Goal: Transaction & Acquisition: Book appointment/travel/reservation

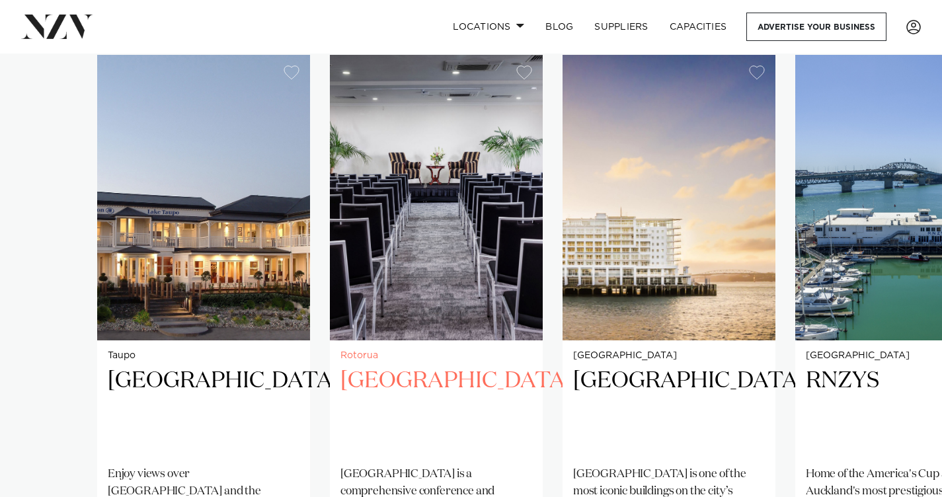
scroll to position [935, 0]
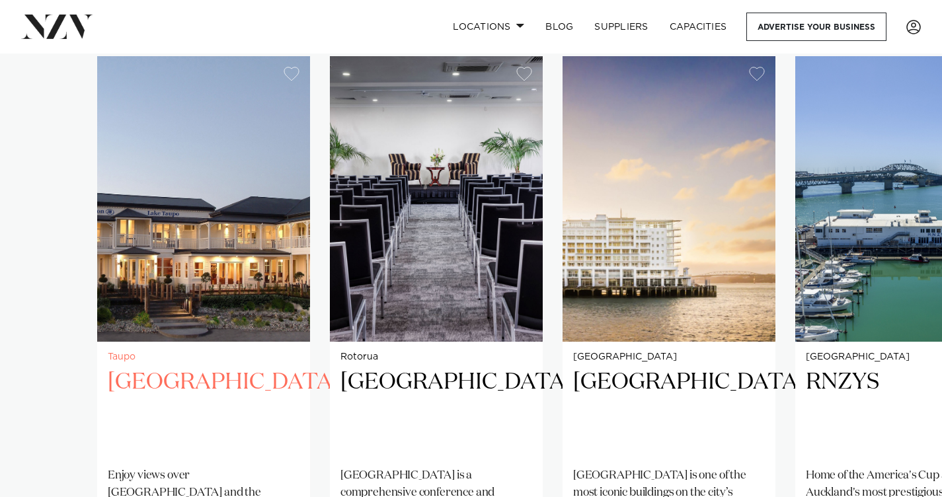
click at [262, 220] on img "1 / 38" at bounding box center [203, 199] width 213 height 286
click at [217, 268] on img "1 / 38" at bounding box center [203, 199] width 213 height 286
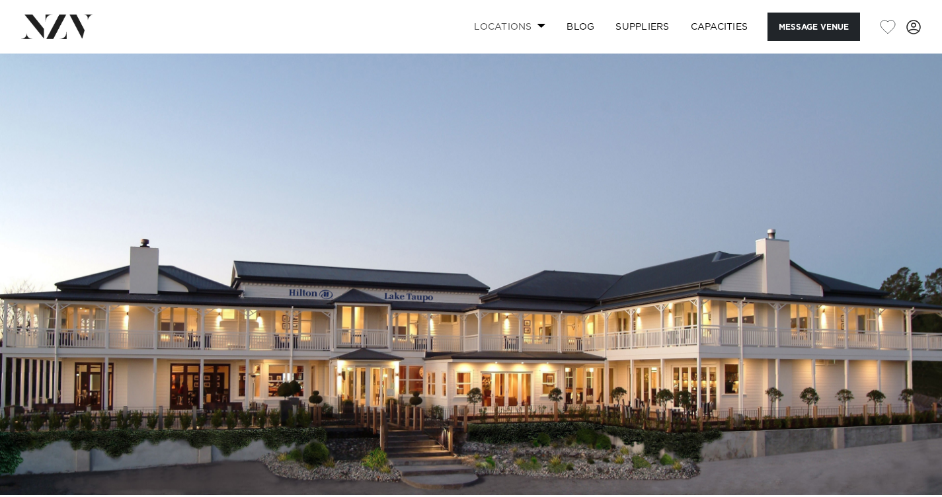
click at [515, 31] on link "Locations" at bounding box center [510, 27] width 93 height 28
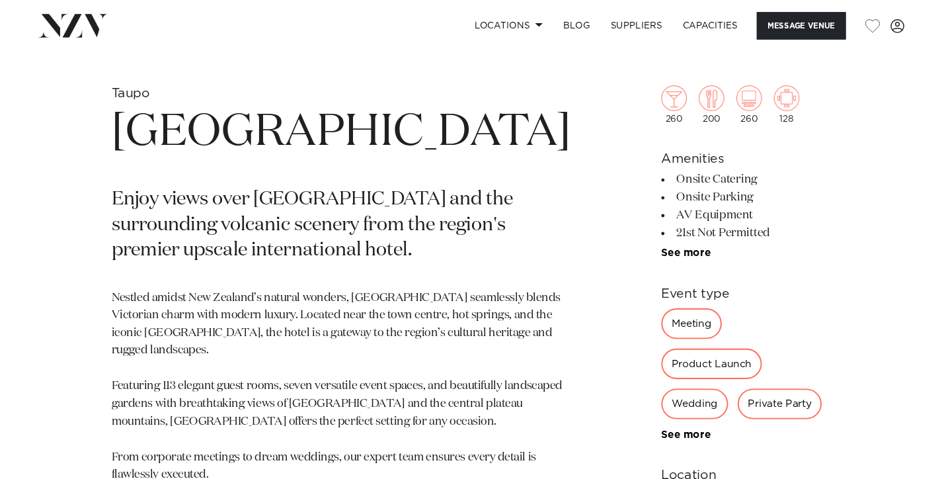
scroll to position [489, 0]
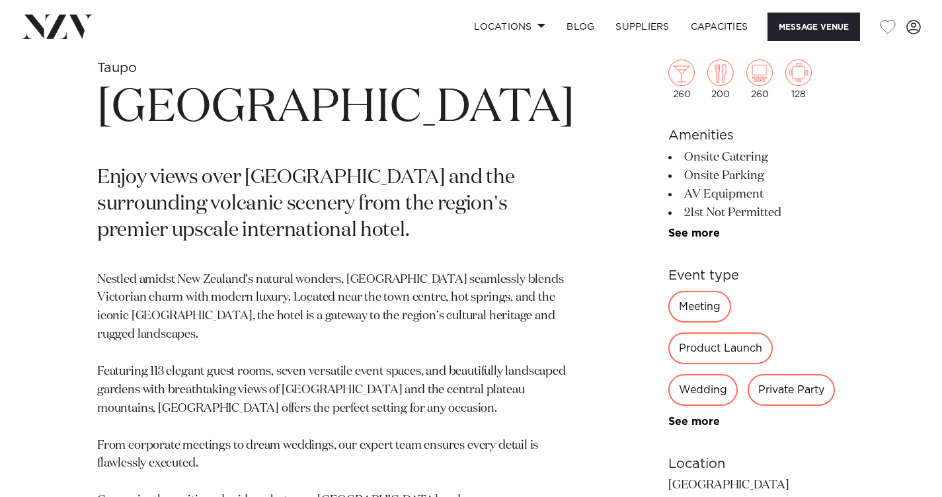
click at [668, 374] on div "Wedding" at bounding box center [702, 390] width 69 height 32
click at [674, 374] on div "Wedding" at bounding box center [702, 390] width 69 height 32
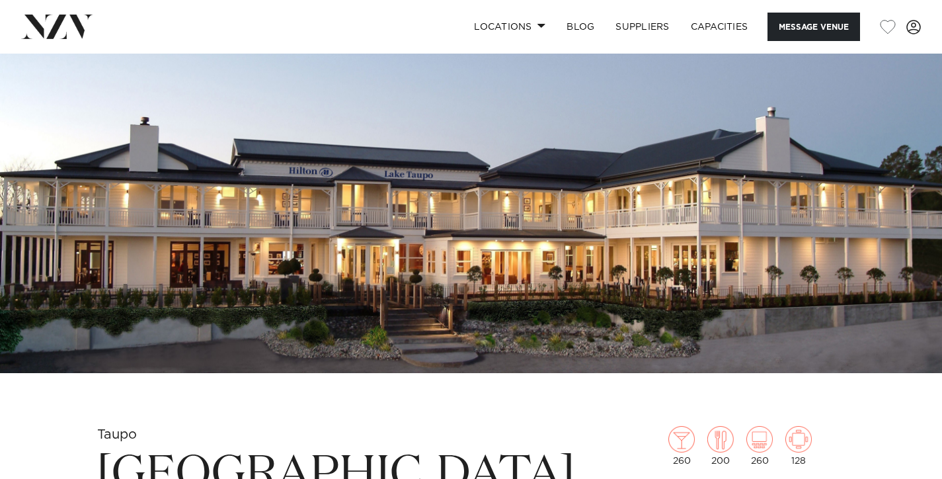
scroll to position [121, 0]
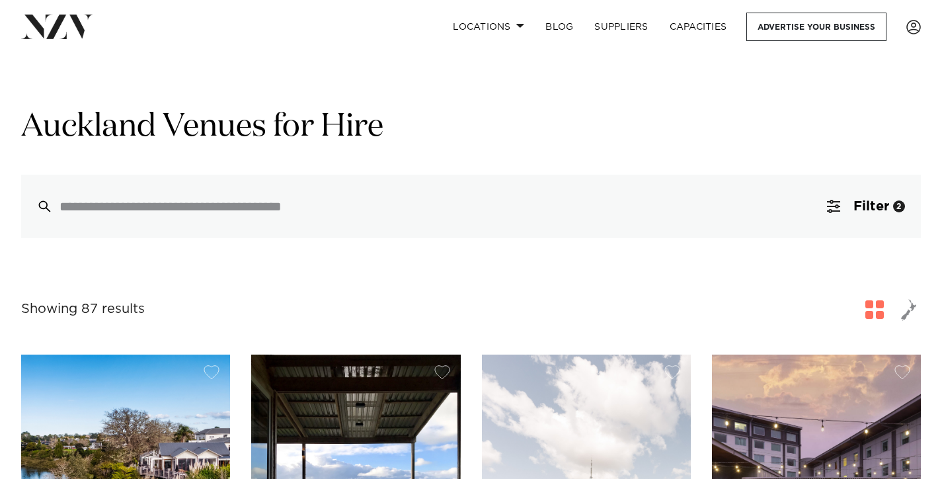
scroll to position [353, 0]
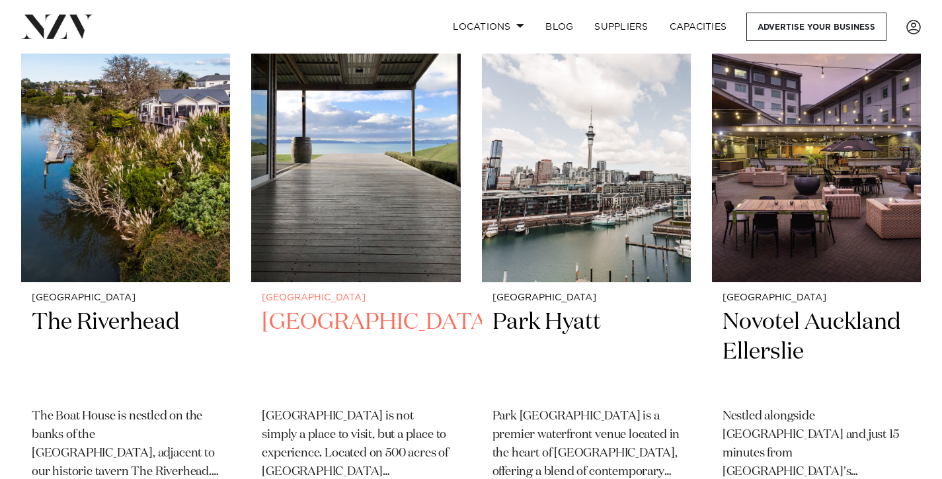
click at [354, 159] on img at bounding box center [355, 141] width 209 height 280
click at [294, 202] on img at bounding box center [355, 141] width 209 height 280
click at [311, 300] on small "[GEOGRAPHIC_DATA]" at bounding box center [356, 298] width 188 height 10
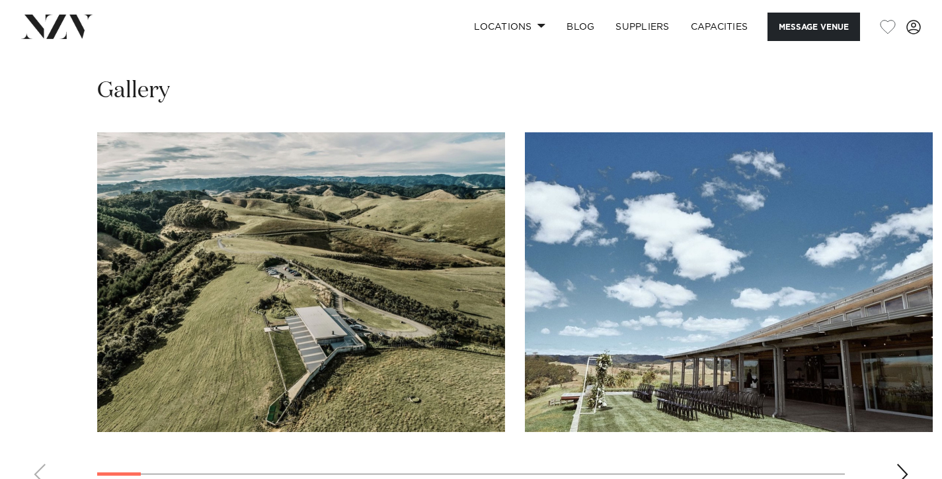
scroll to position [1301, 0]
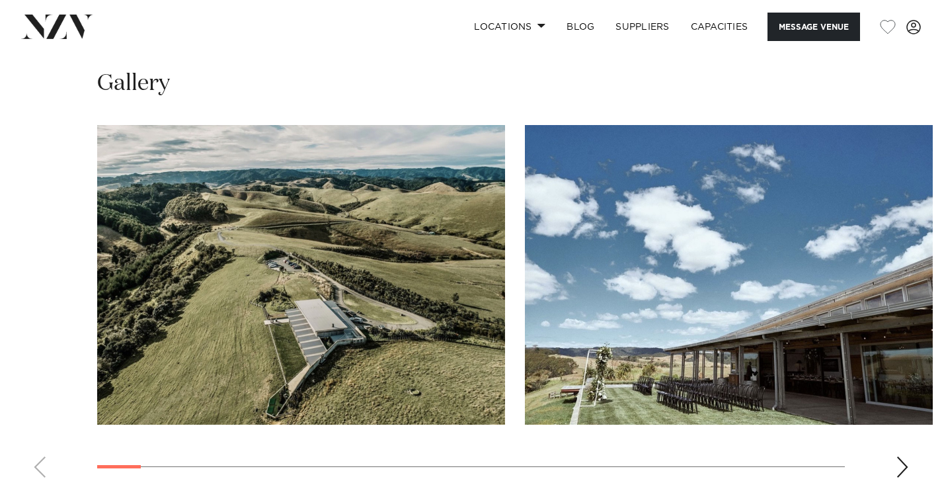
click at [439, 226] on img "1 / 30" at bounding box center [301, 275] width 408 height 300
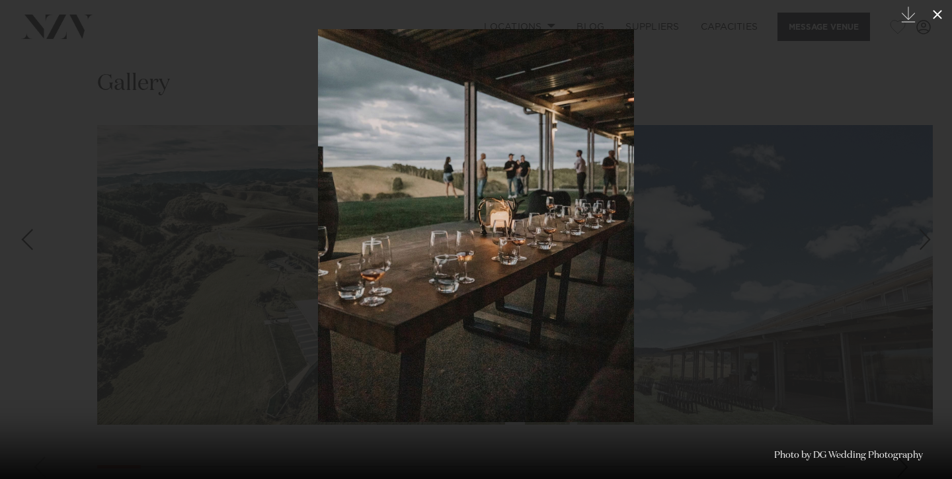
click at [938, 13] on icon at bounding box center [938, 15] width 16 height 16
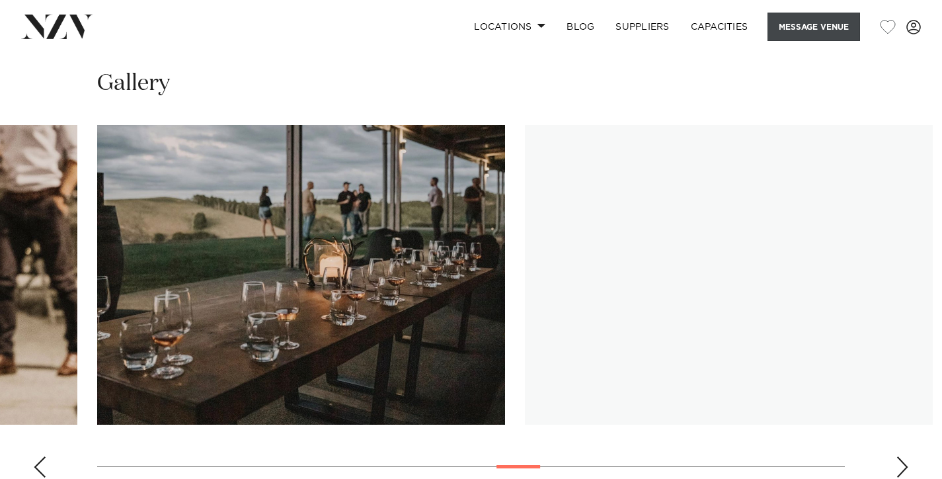
click at [817, 26] on button "Message Venue" at bounding box center [814, 27] width 93 height 28
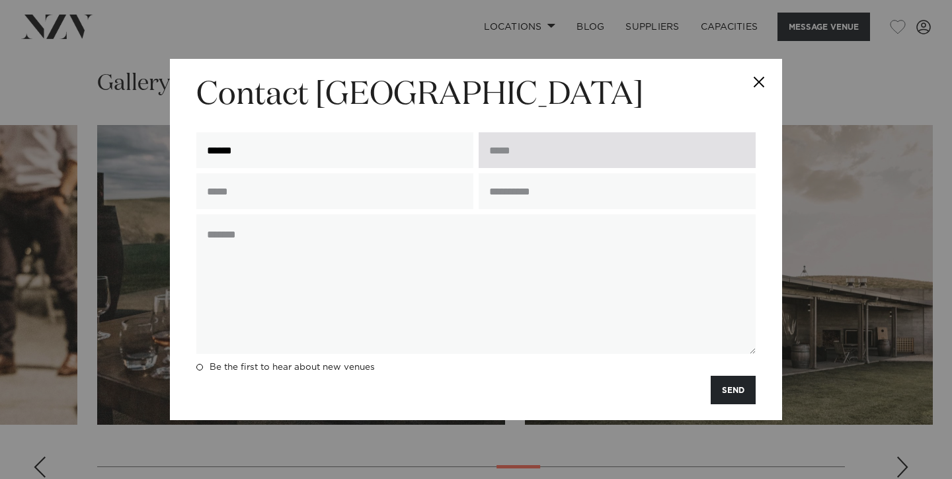
type input "*****"
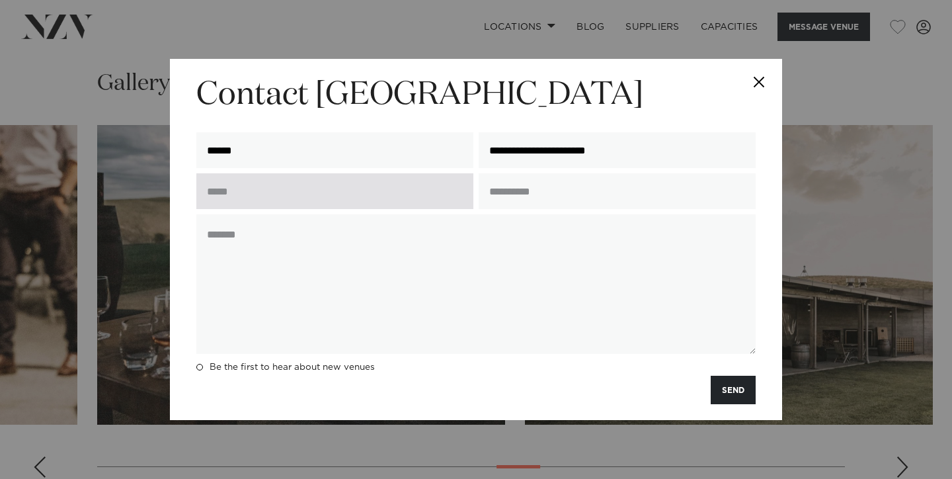
type input "**********"
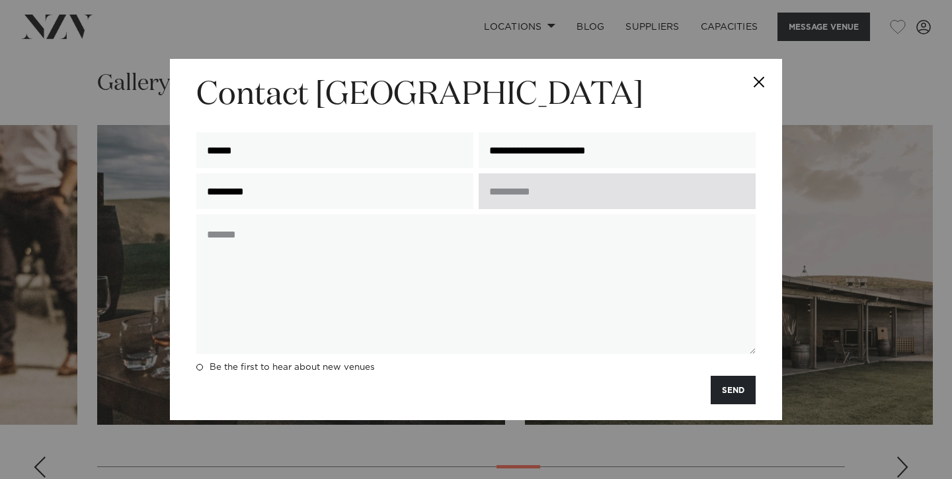
type input "*********"
click at [553, 193] on input "text" at bounding box center [617, 191] width 277 height 36
type input "*"
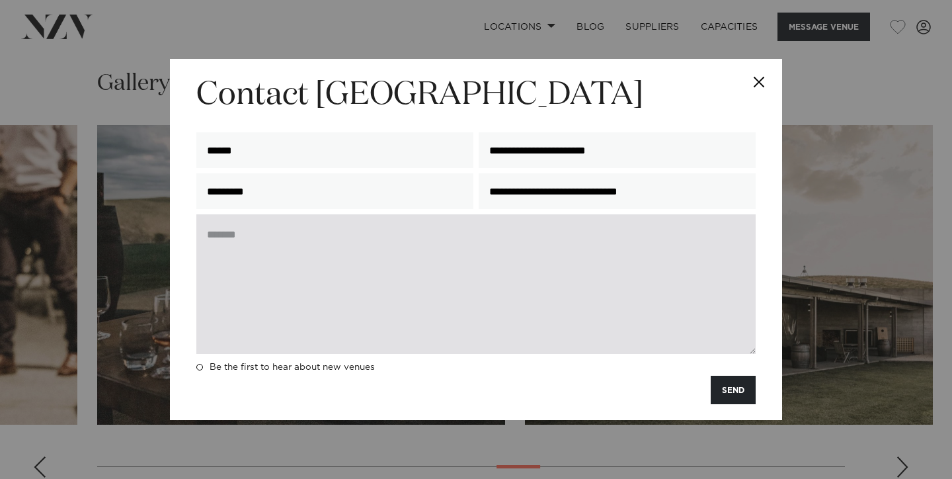
type input "**********"
click at [499, 231] on textarea at bounding box center [475, 284] width 559 height 140
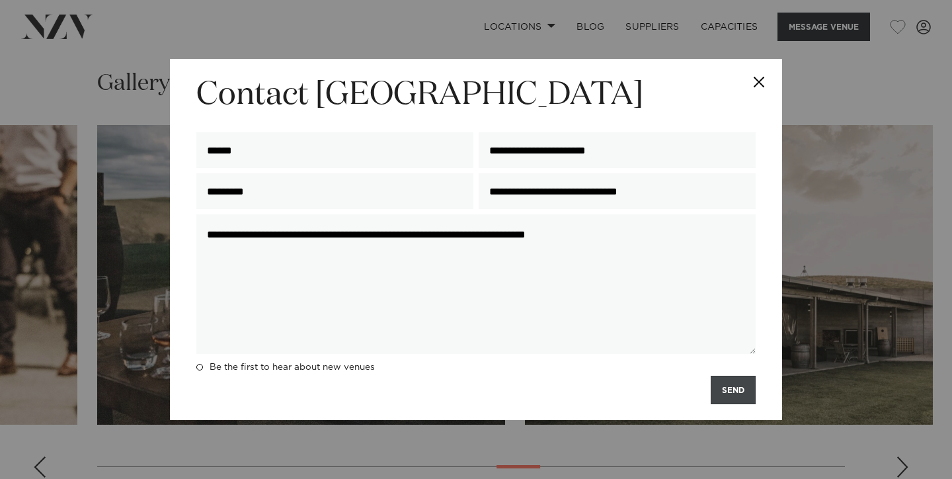
type textarea "**********"
click at [743, 390] on button "SEND" at bounding box center [733, 390] width 45 height 28
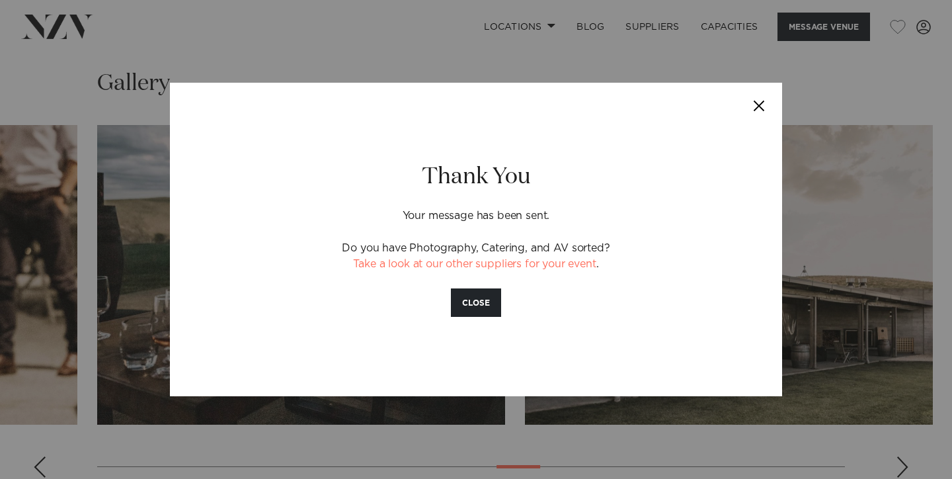
click at [757, 104] on button "Close" at bounding box center [759, 106] width 46 height 46
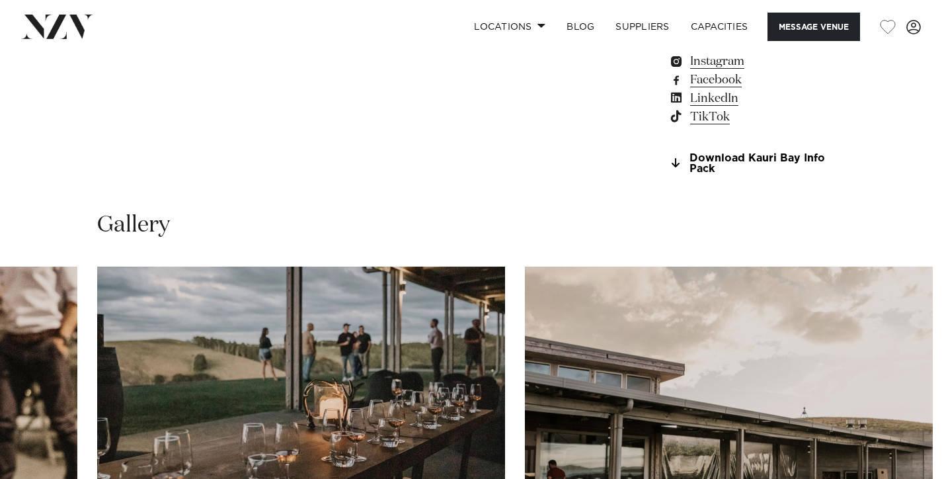
scroll to position [1125, 0]
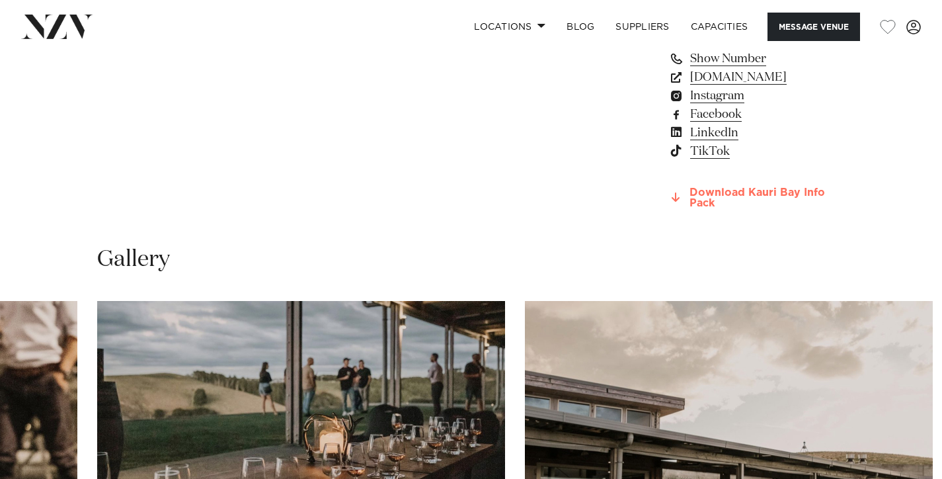
click at [727, 187] on link "Download Kauri Bay Info Pack" at bounding box center [756, 198] width 177 height 22
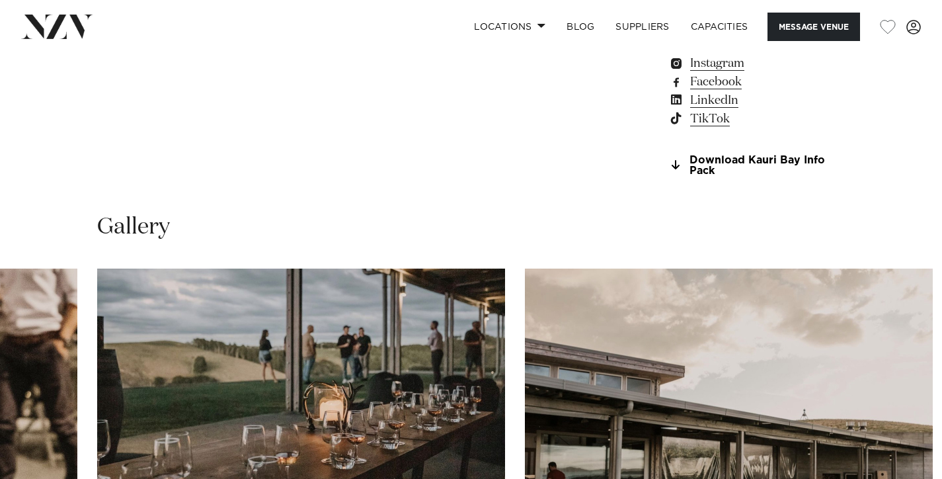
scroll to position [1165, 0]
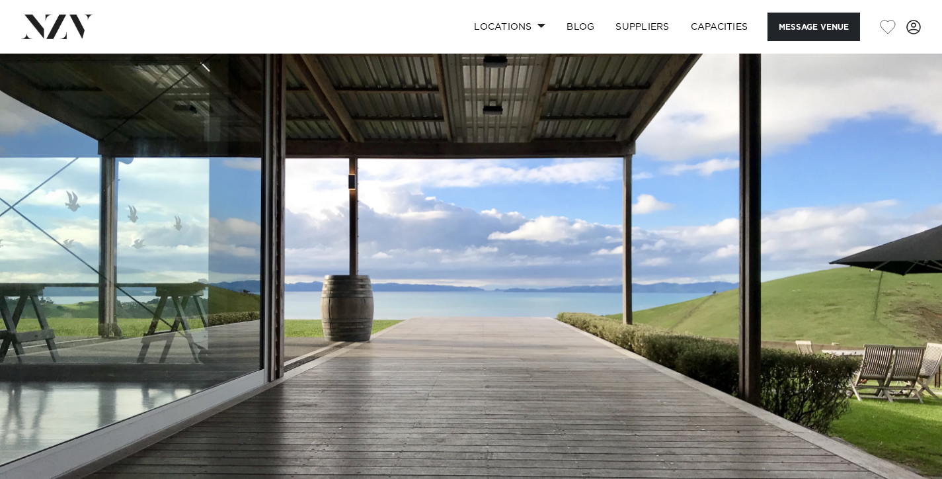
click at [780, 290] on img at bounding box center [471, 275] width 942 height 442
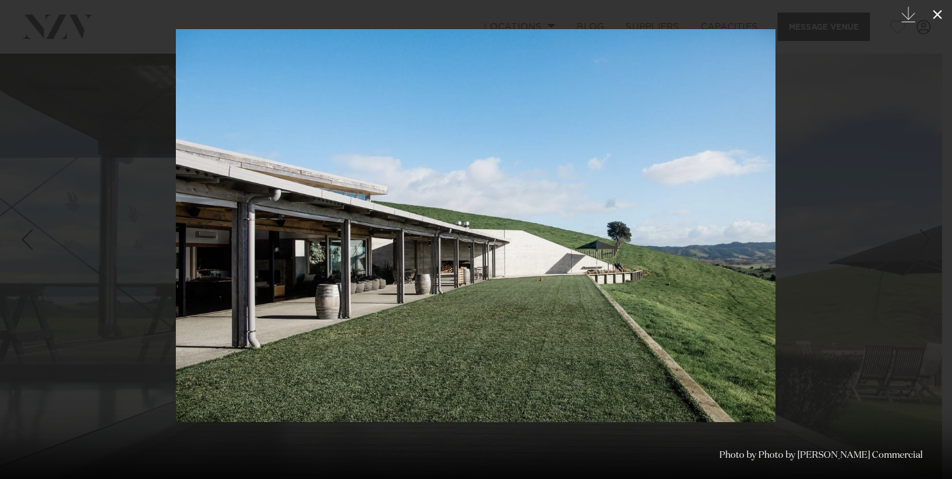
click at [938, 9] on icon at bounding box center [938, 15] width 16 height 16
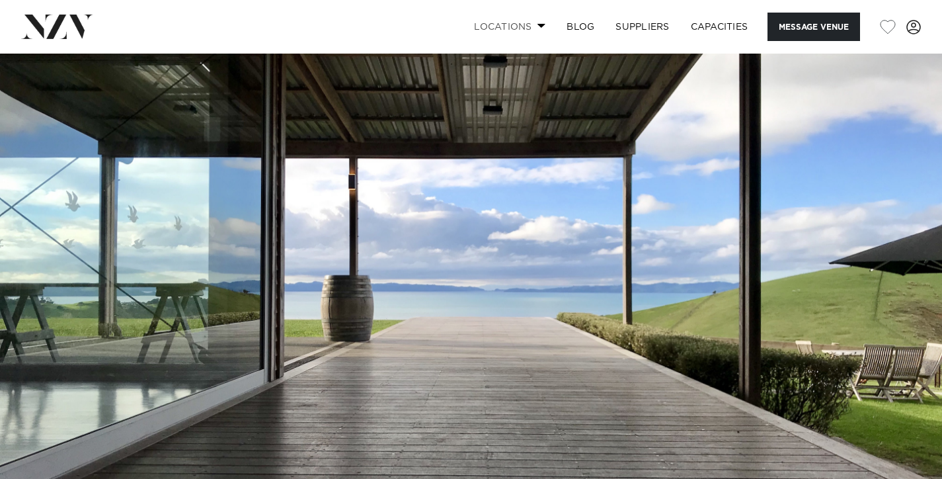
click at [517, 26] on link "Locations" at bounding box center [510, 27] width 93 height 28
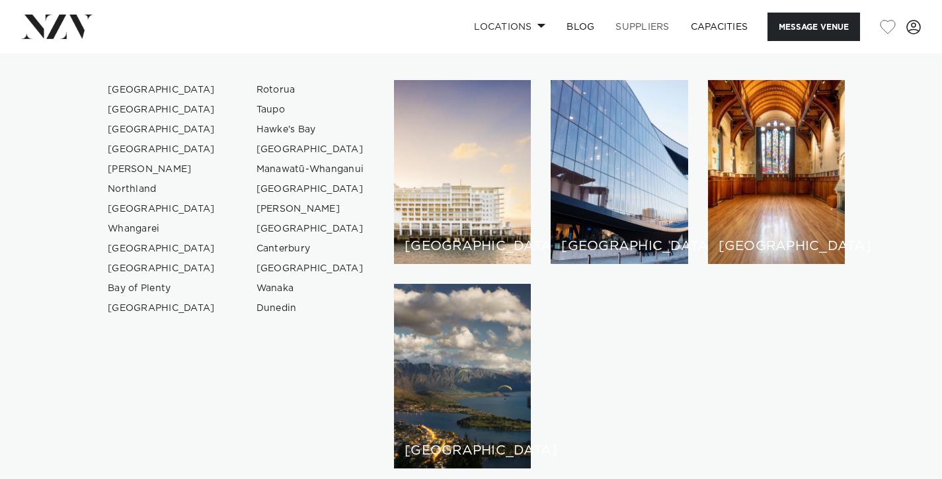
click at [659, 21] on link "SUPPLIERS" at bounding box center [642, 27] width 75 height 28
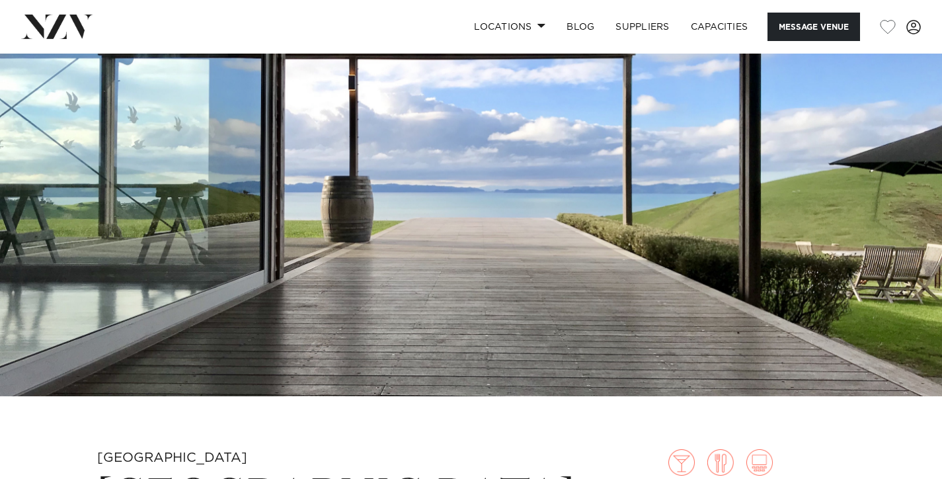
scroll to position [101, 0]
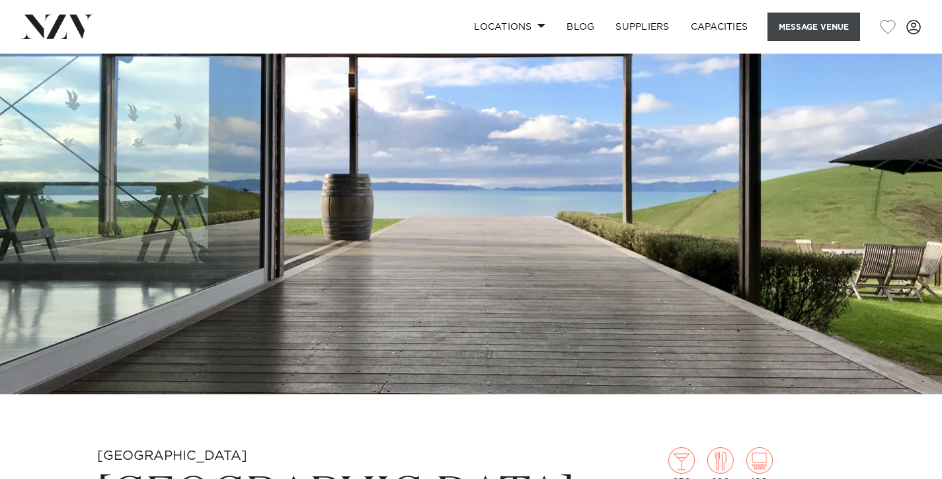
click at [797, 30] on button "Message Venue" at bounding box center [814, 27] width 93 height 28
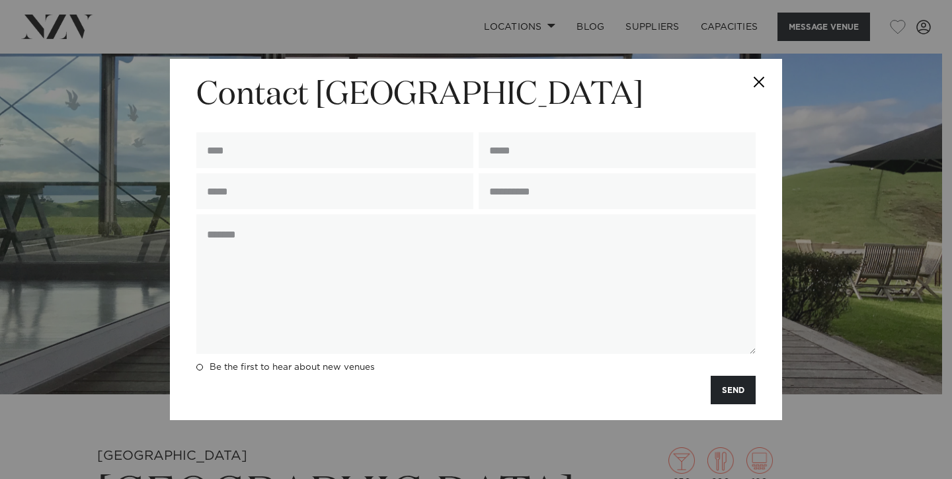
click at [756, 82] on button "Close" at bounding box center [759, 82] width 46 height 46
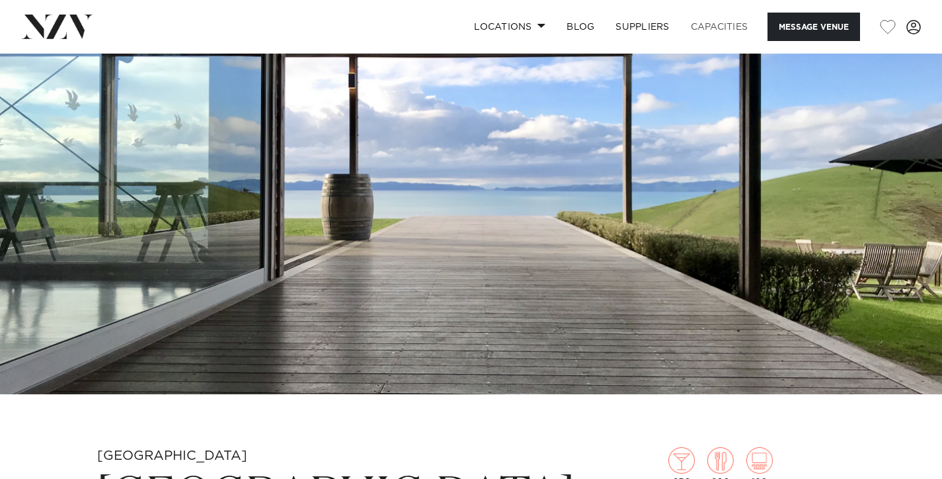
click at [731, 22] on link "Capacities" at bounding box center [719, 27] width 79 height 28
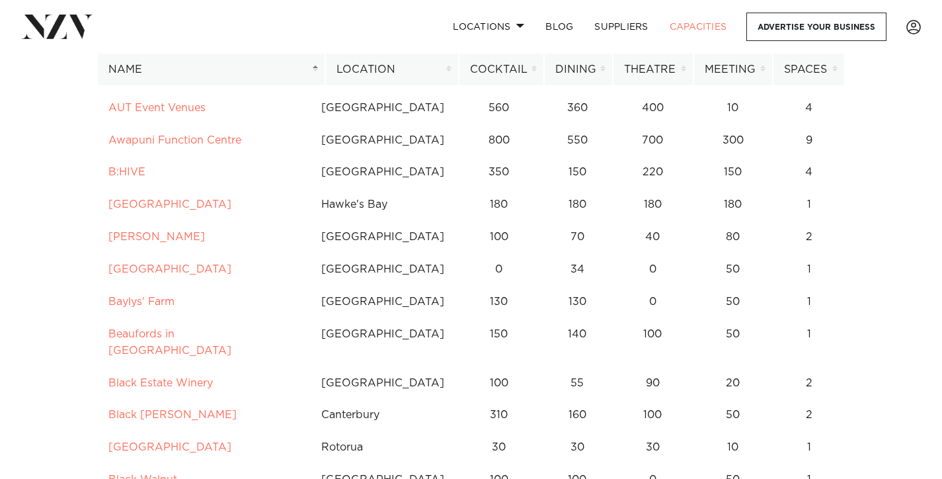
scroll to position [679, 0]
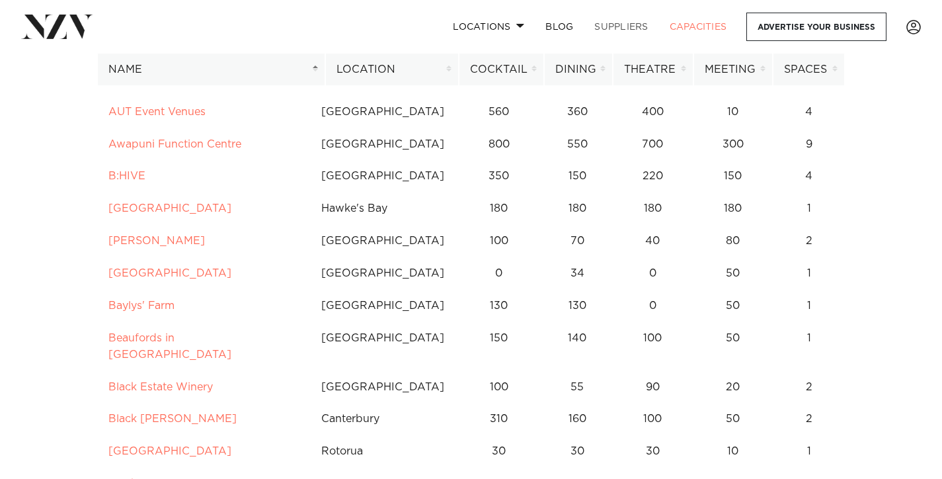
click at [629, 28] on link "SUPPLIERS" at bounding box center [621, 27] width 75 height 28
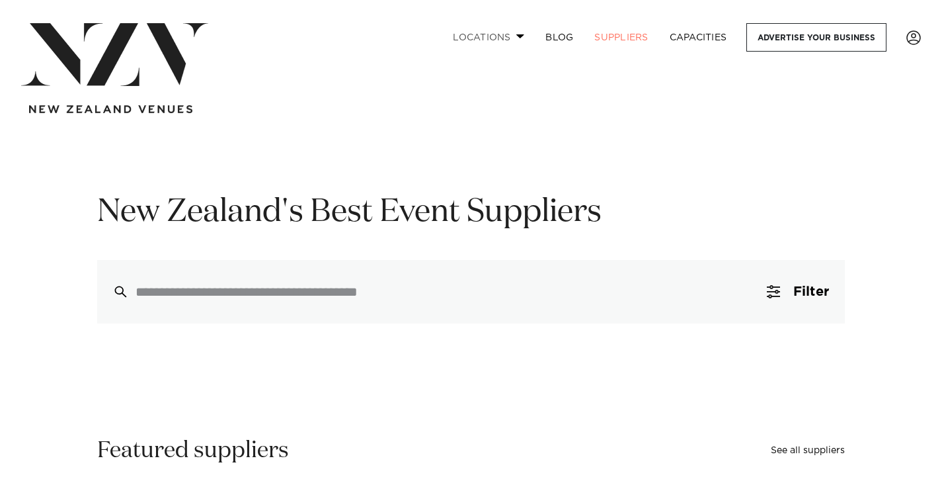
click at [503, 35] on link "Locations" at bounding box center [488, 37] width 93 height 28
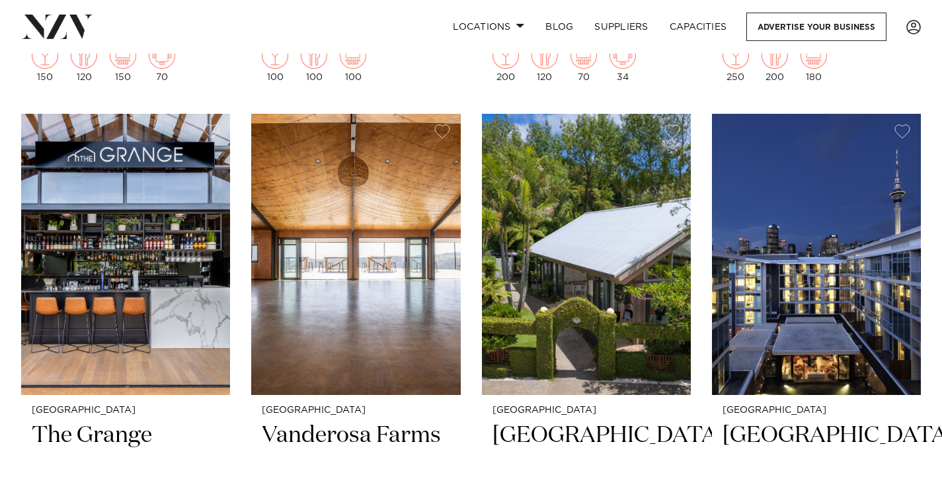
scroll to position [1943, 0]
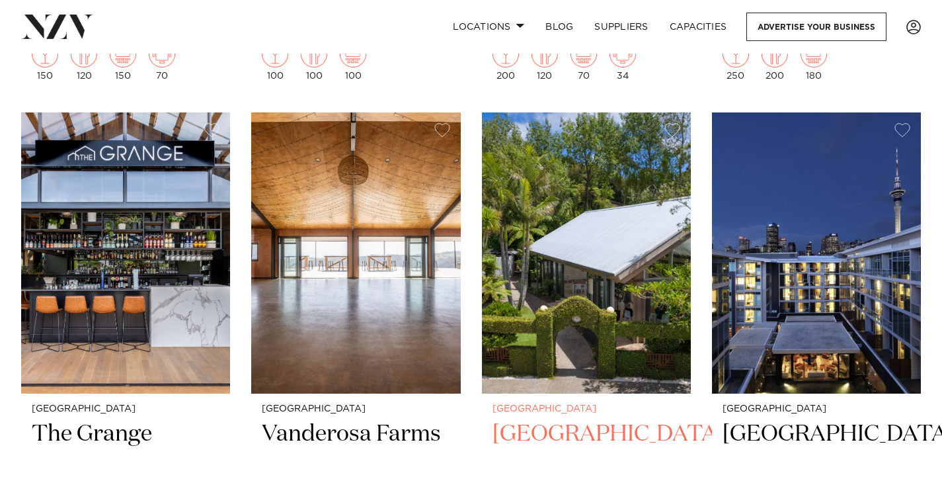
click at [604, 256] on img at bounding box center [586, 252] width 209 height 280
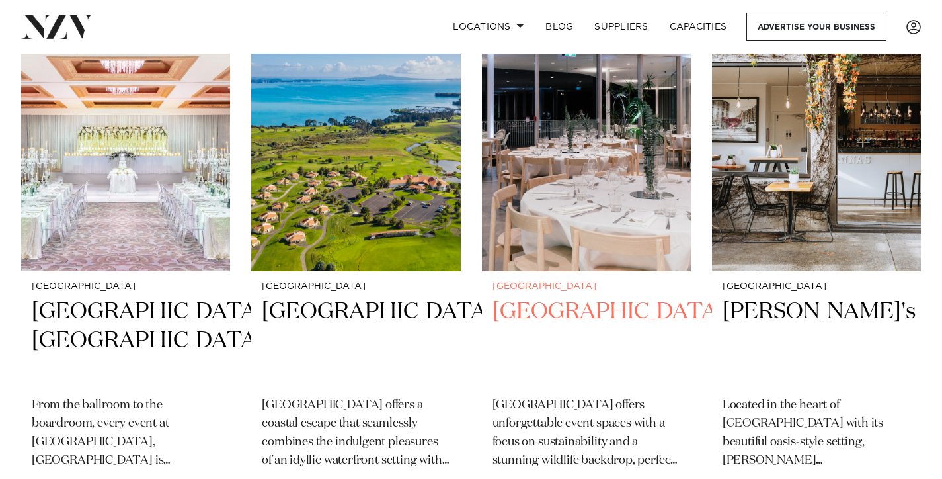
scroll to position [4363, 0]
click at [588, 296] on h2 "Auckland Zoo" at bounding box center [587, 340] width 188 height 89
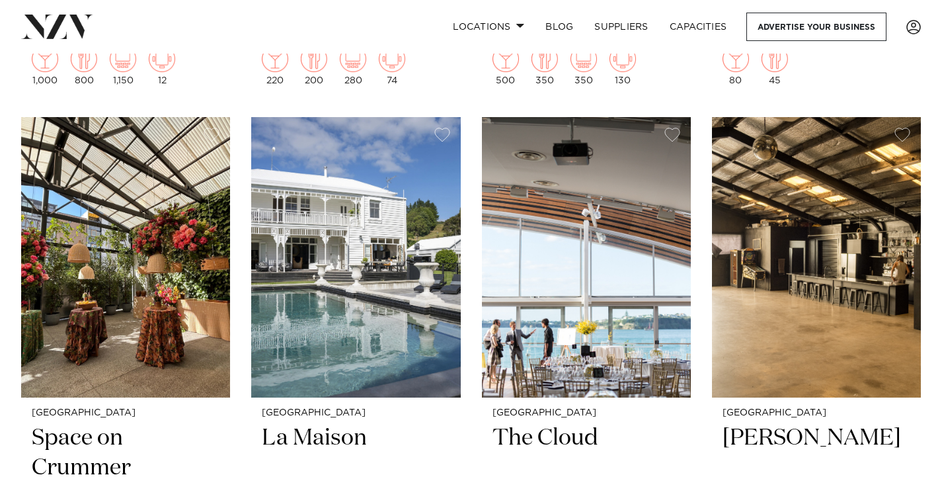
scroll to position [4804, 0]
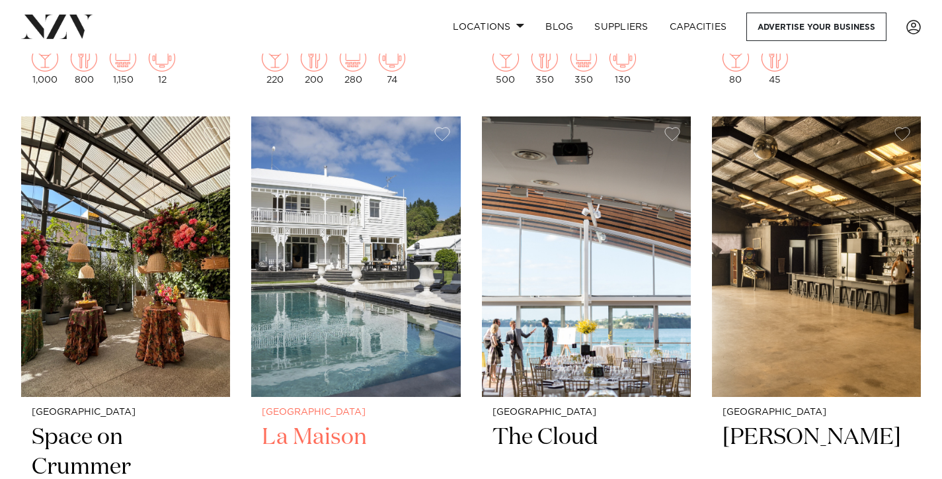
click at [356, 192] on img at bounding box center [355, 256] width 209 height 280
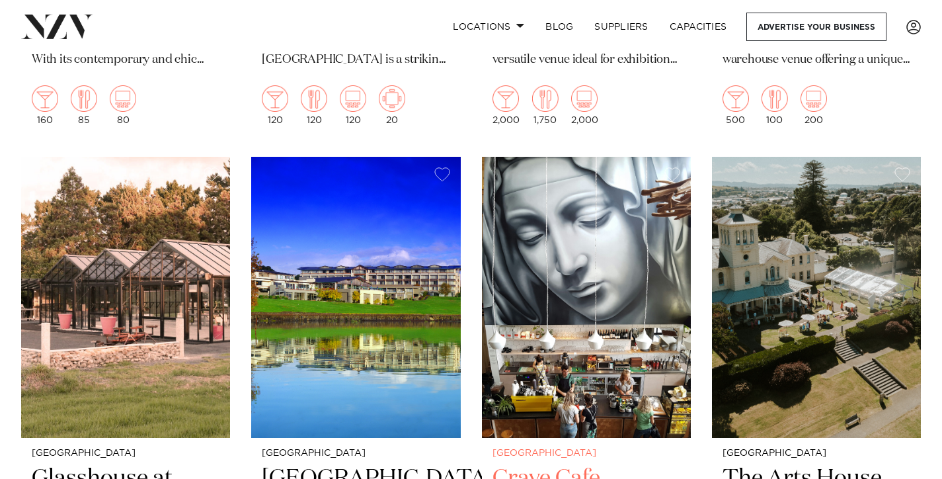
scroll to position [5331, 0]
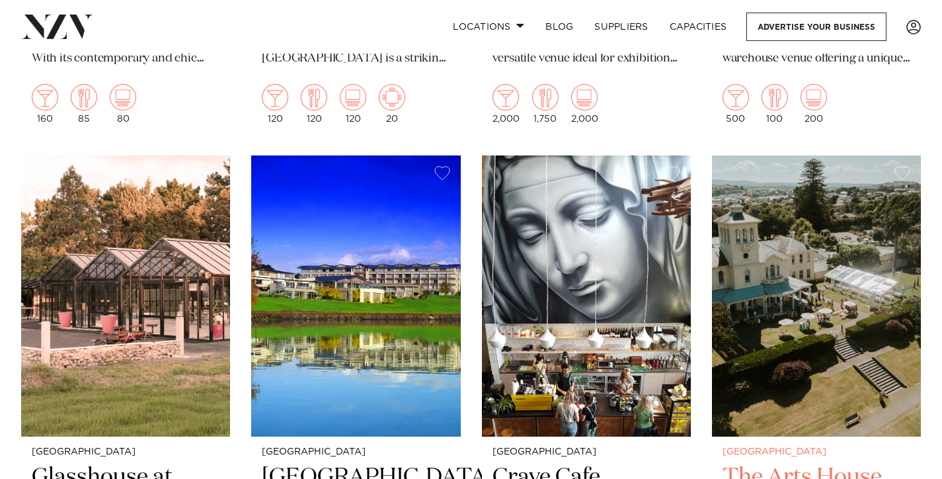
click at [791, 293] on img at bounding box center [816, 295] width 209 height 280
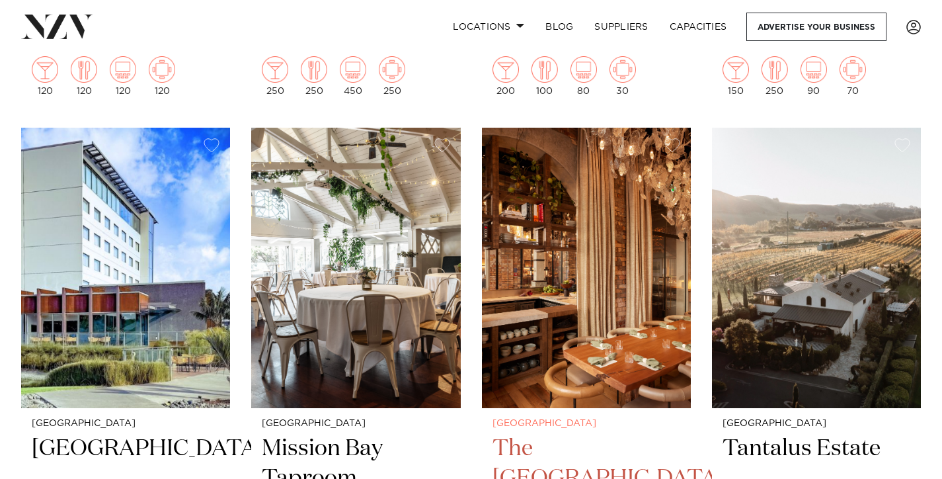
scroll to position [5931, 0]
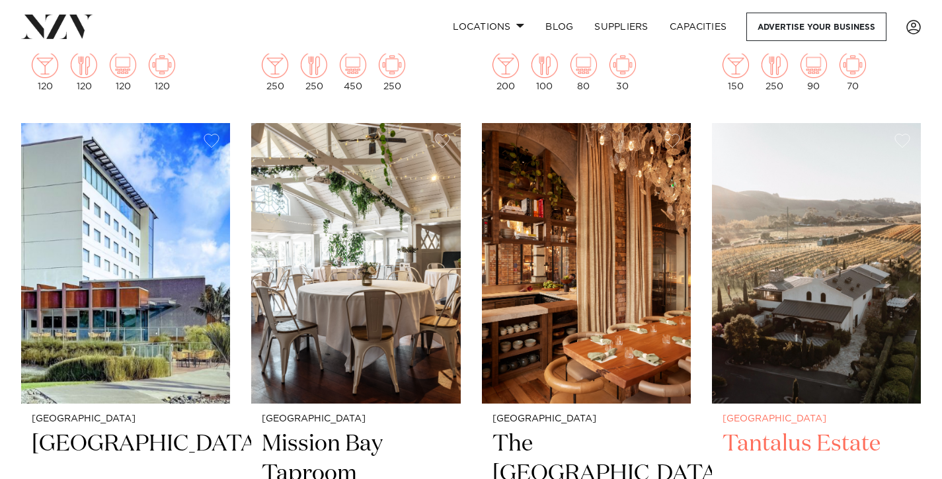
click at [871, 233] on img at bounding box center [816, 263] width 209 height 280
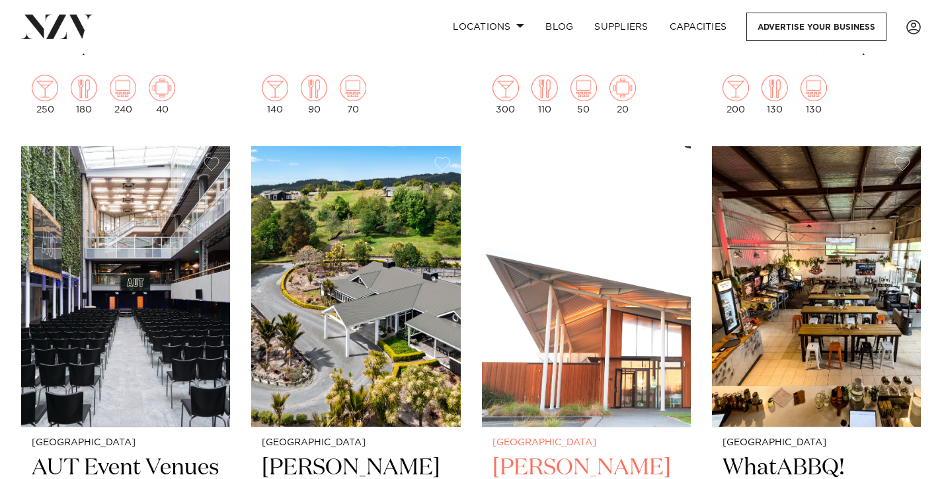
scroll to position [6478, 0]
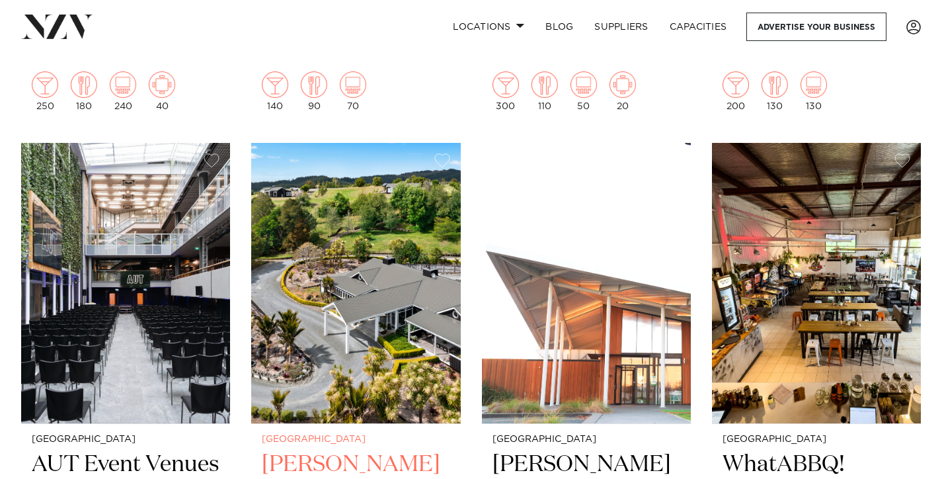
click at [420, 250] on img at bounding box center [355, 283] width 209 height 280
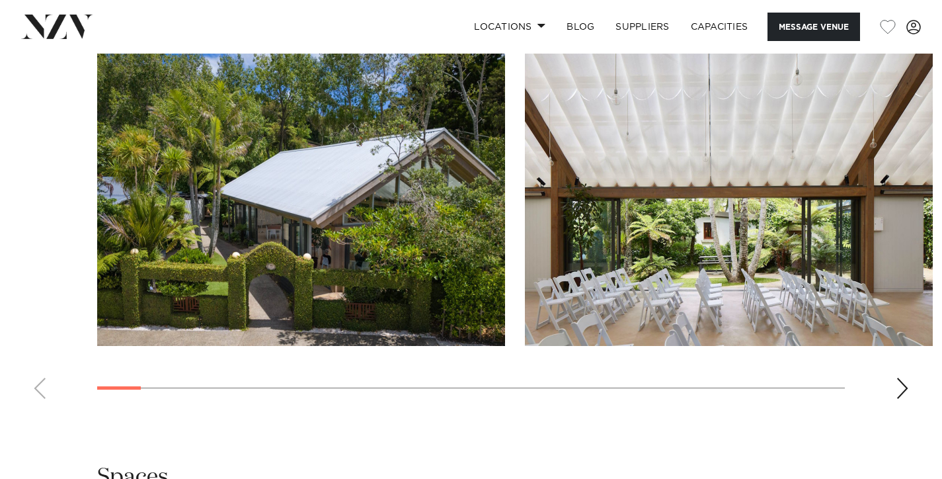
scroll to position [1624, 0]
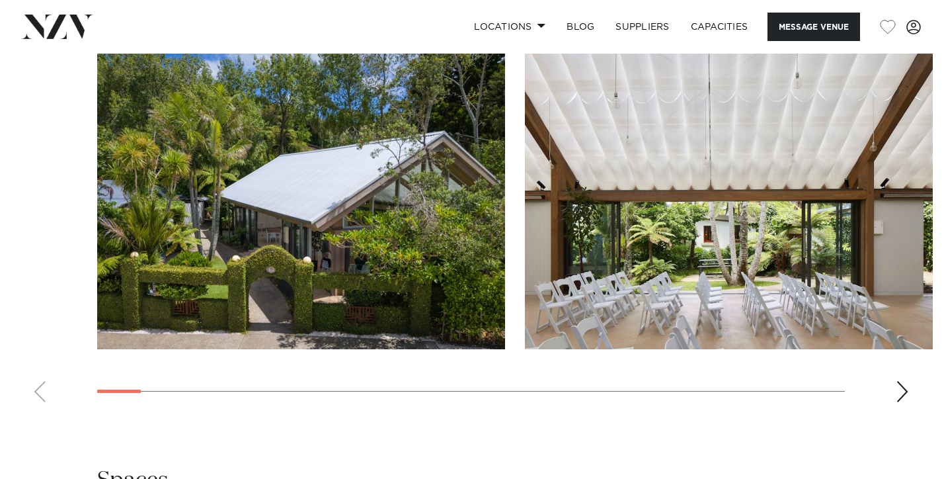
click at [900, 381] on div "Next slide" at bounding box center [902, 391] width 13 height 21
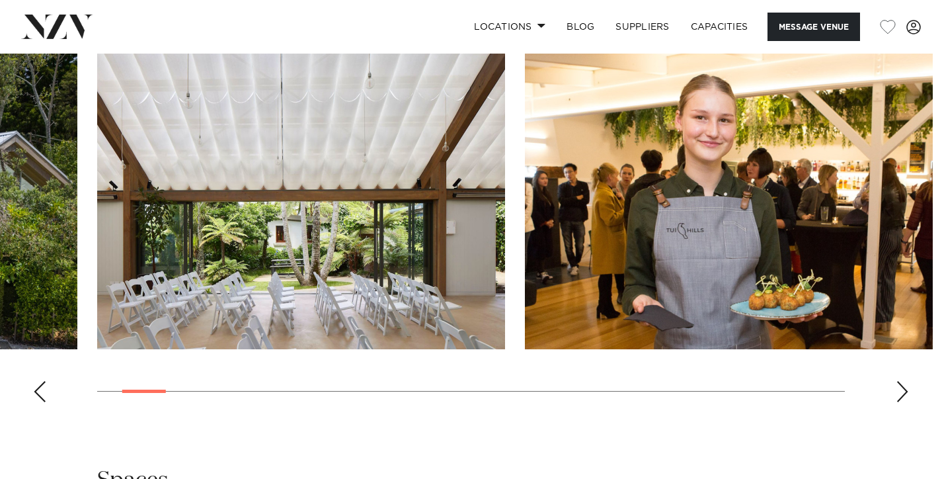
click at [901, 381] on div "Next slide" at bounding box center [902, 391] width 13 height 21
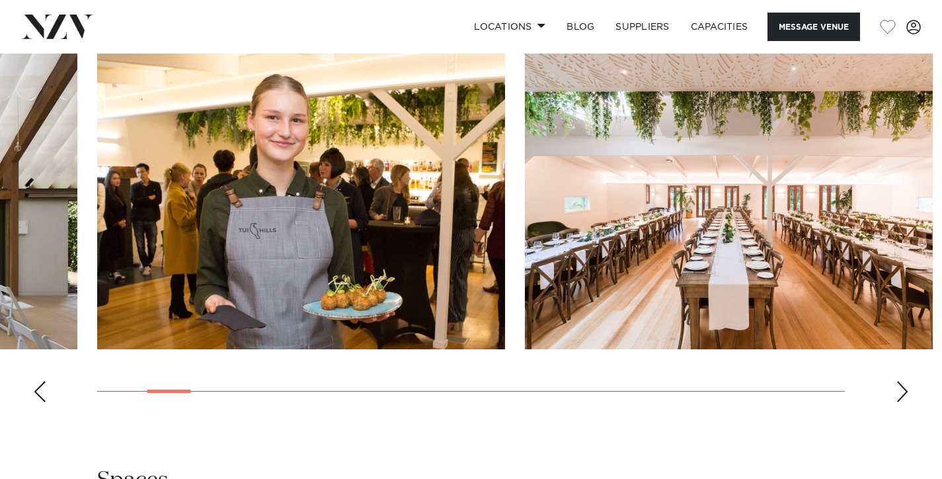
click at [901, 381] on div "Next slide" at bounding box center [902, 391] width 13 height 21
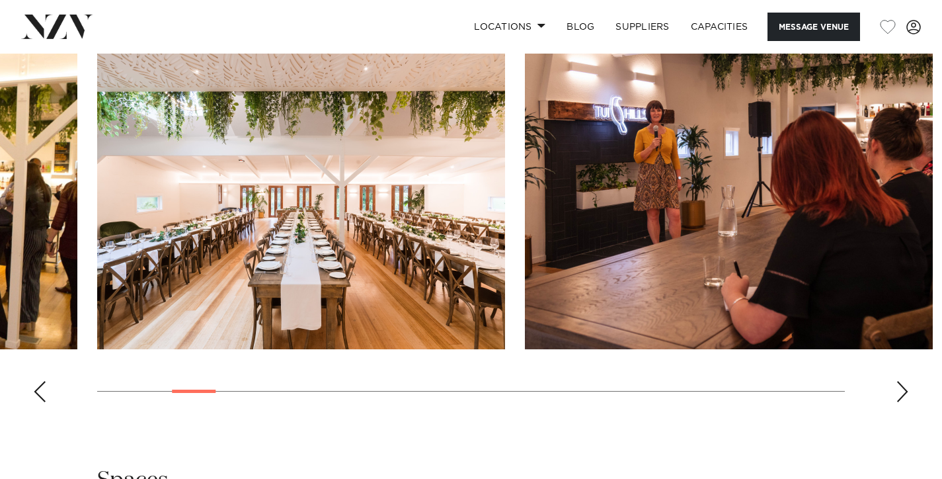
click at [901, 381] on div "Next slide" at bounding box center [902, 391] width 13 height 21
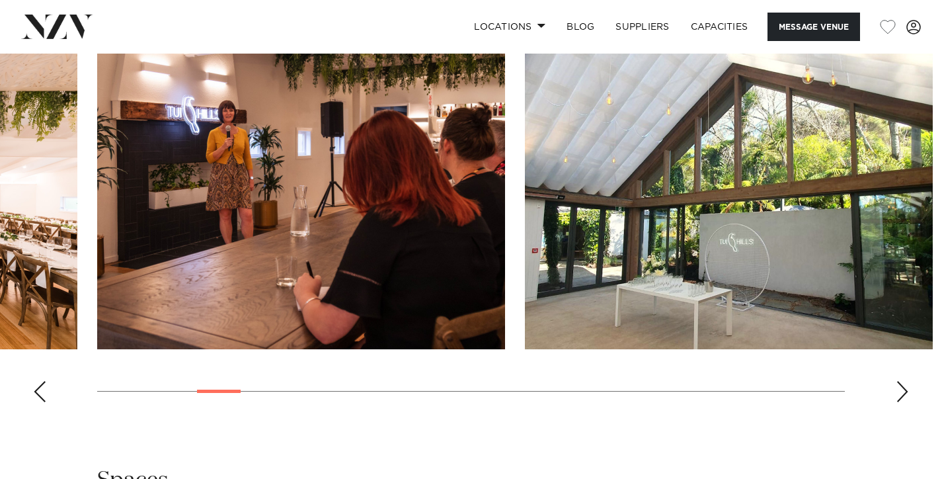
click at [902, 381] on div "Next slide" at bounding box center [902, 391] width 13 height 21
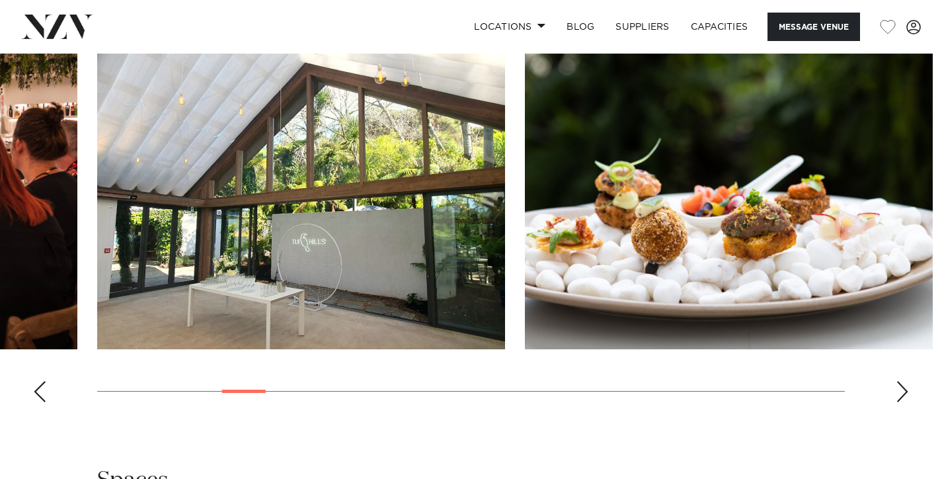
click at [902, 381] on div "Next slide" at bounding box center [902, 391] width 13 height 21
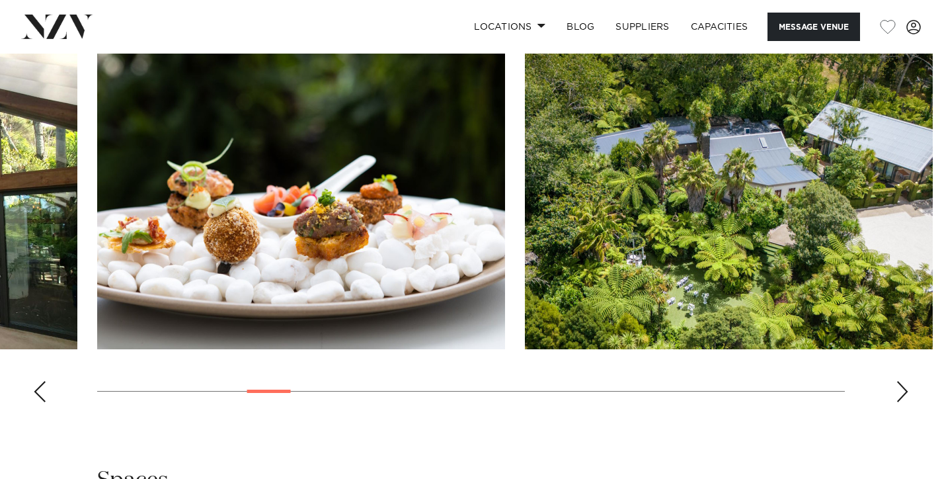
click at [902, 381] on div "Next slide" at bounding box center [902, 391] width 13 height 21
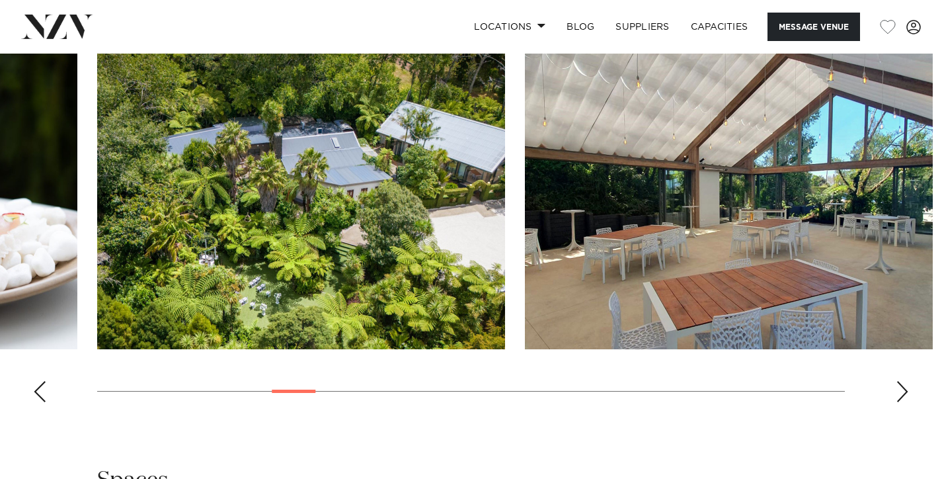
click at [902, 381] on div "Next slide" at bounding box center [902, 391] width 13 height 21
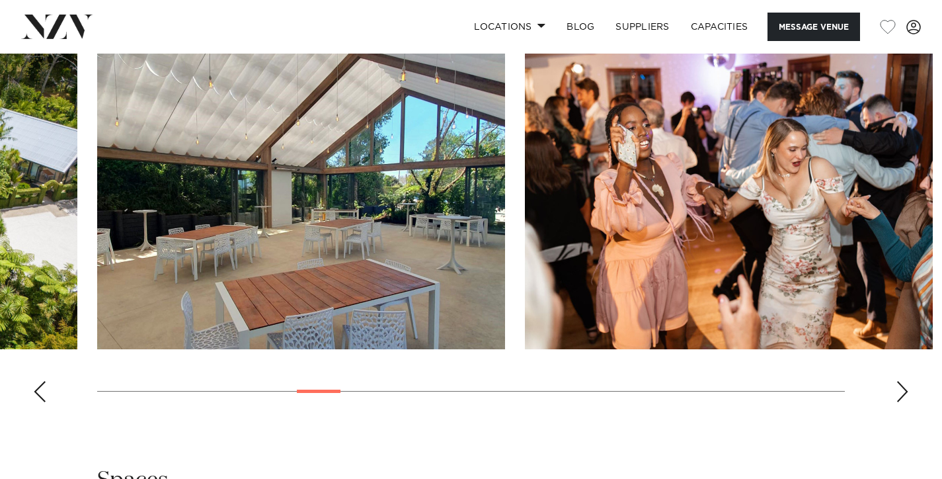
click at [902, 381] on div "Next slide" at bounding box center [902, 391] width 13 height 21
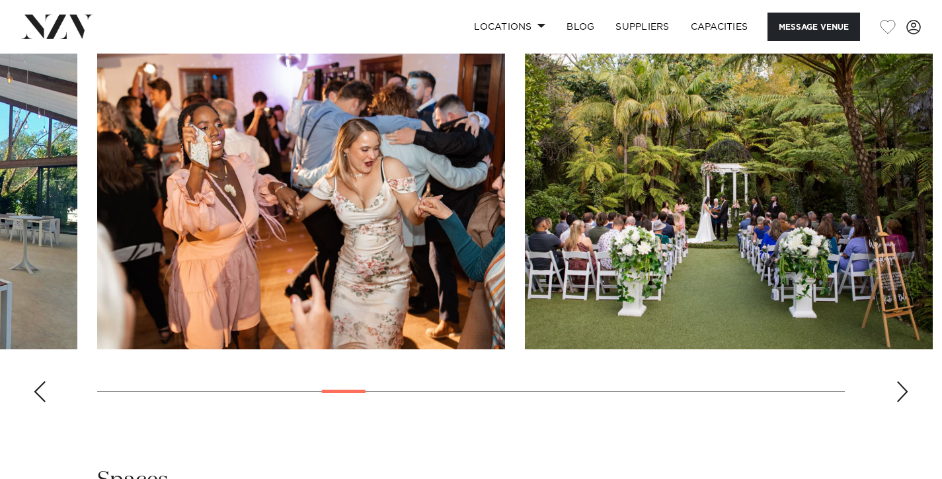
click at [902, 381] on div "Next slide" at bounding box center [902, 391] width 13 height 21
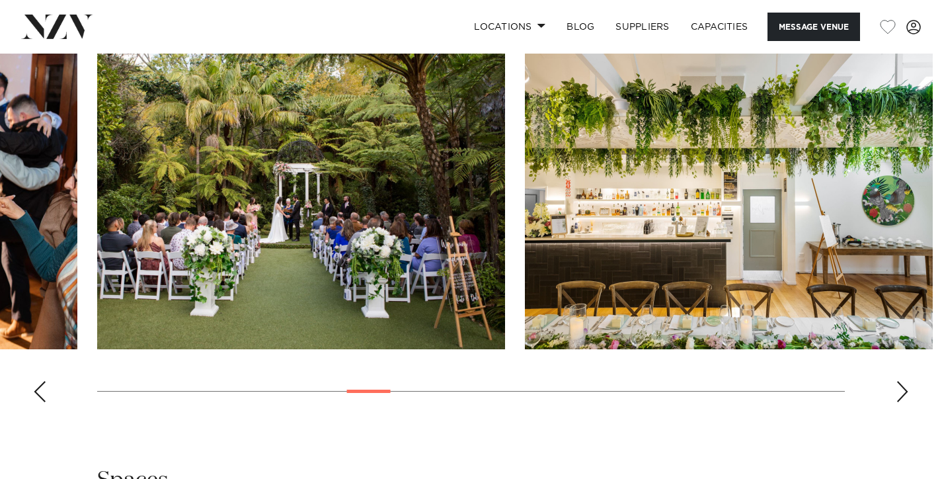
click at [902, 381] on div "Next slide" at bounding box center [902, 391] width 13 height 21
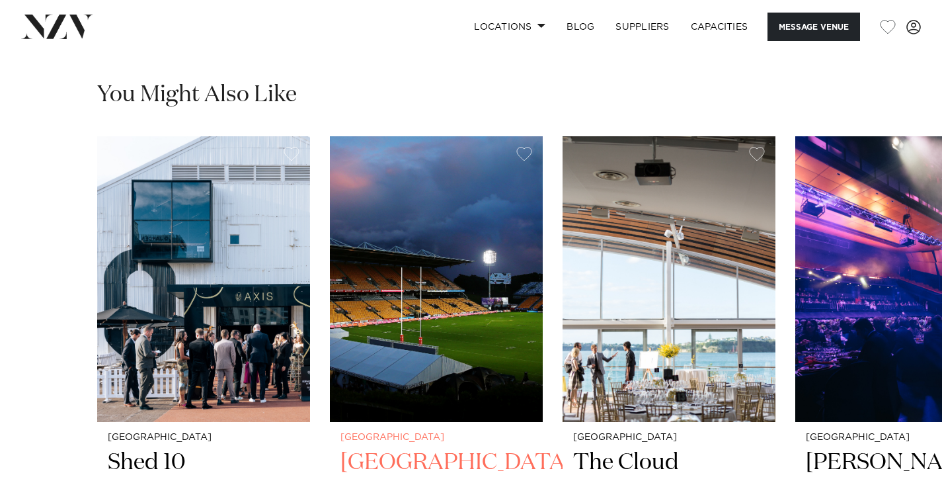
scroll to position [2080, 0]
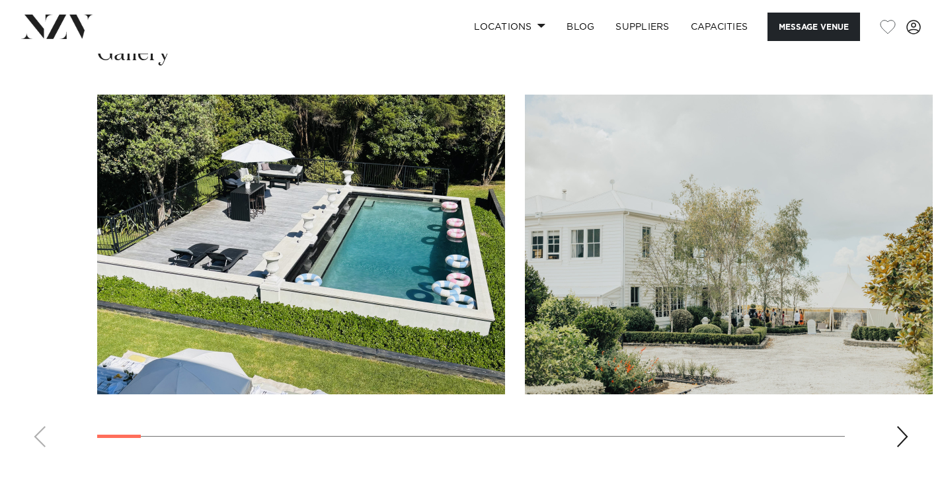
scroll to position [1145, 0]
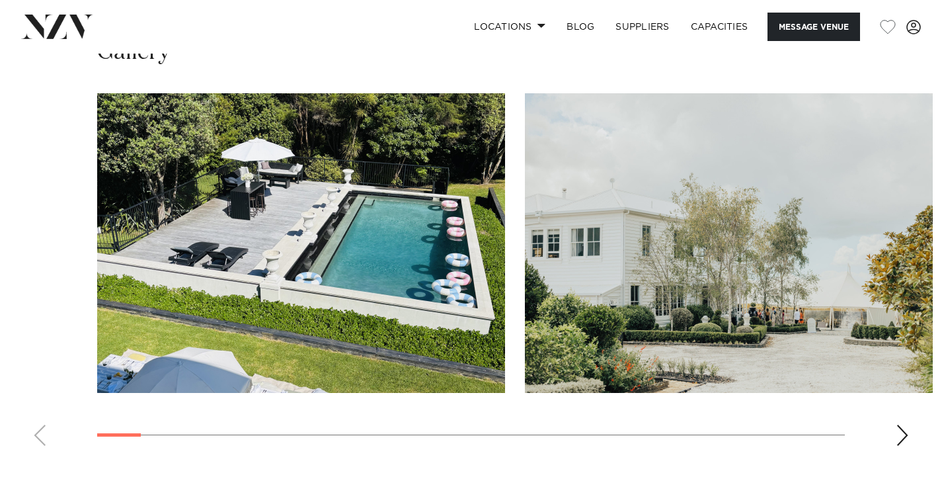
click at [897, 438] on div "Next slide" at bounding box center [902, 434] width 13 height 21
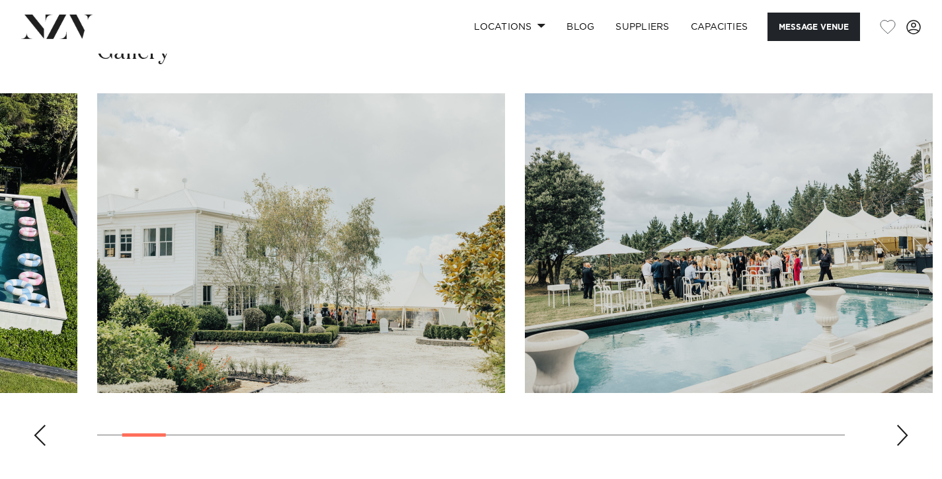
click at [905, 428] on div "Next slide" at bounding box center [902, 434] width 13 height 21
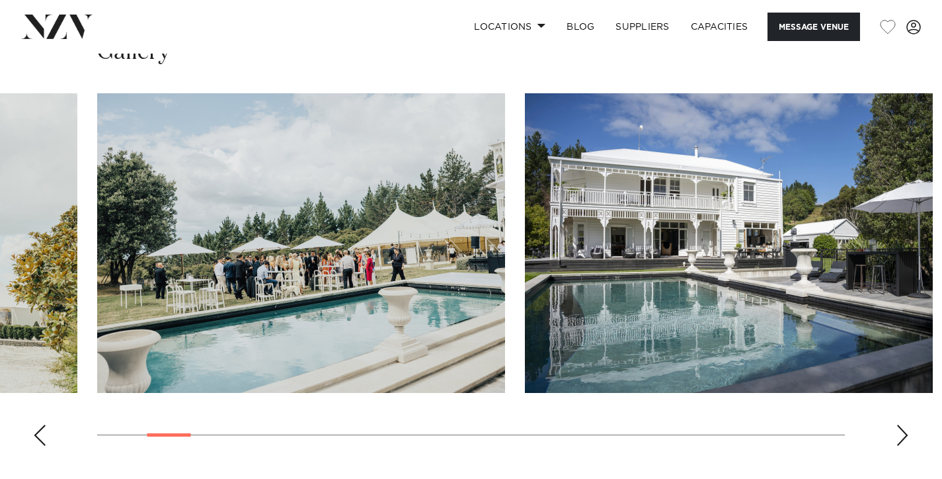
click at [905, 428] on div "Next slide" at bounding box center [902, 434] width 13 height 21
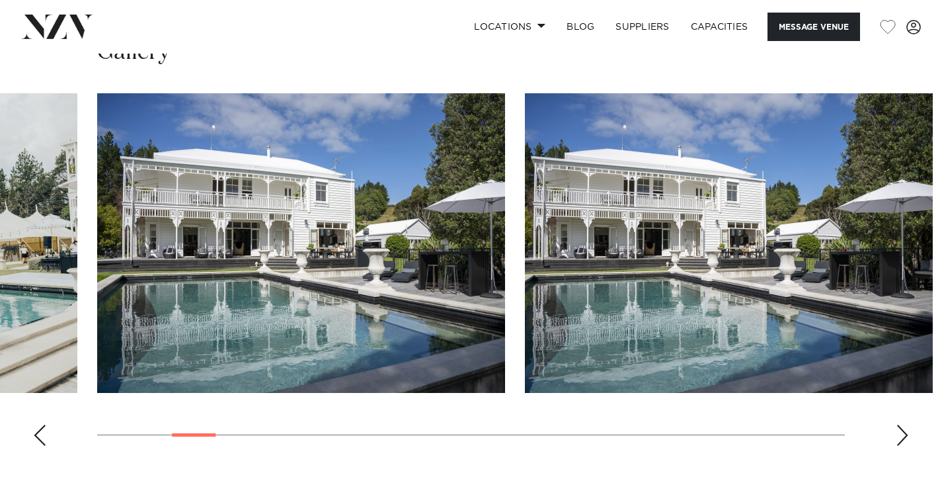
click at [905, 428] on div "Next slide" at bounding box center [902, 434] width 13 height 21
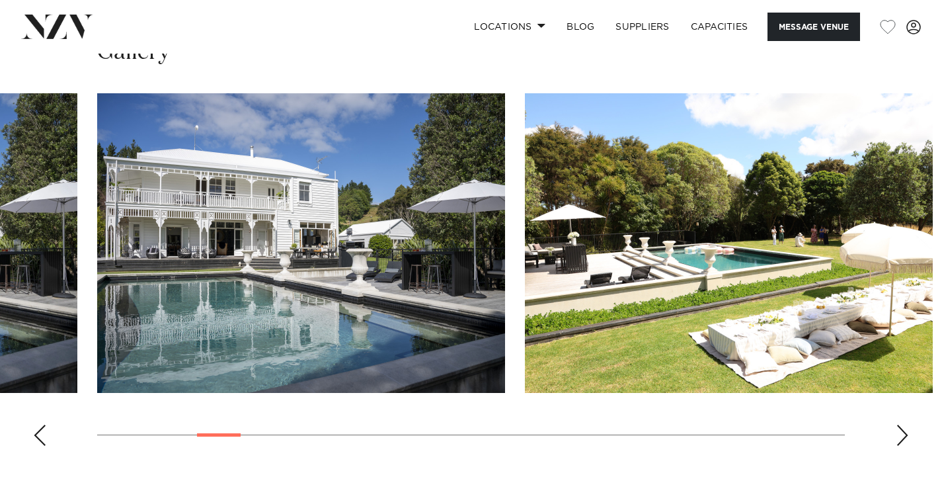
click at [905, 428] on div "Next slide" at bounding box center [902, 434] width 13 height 21
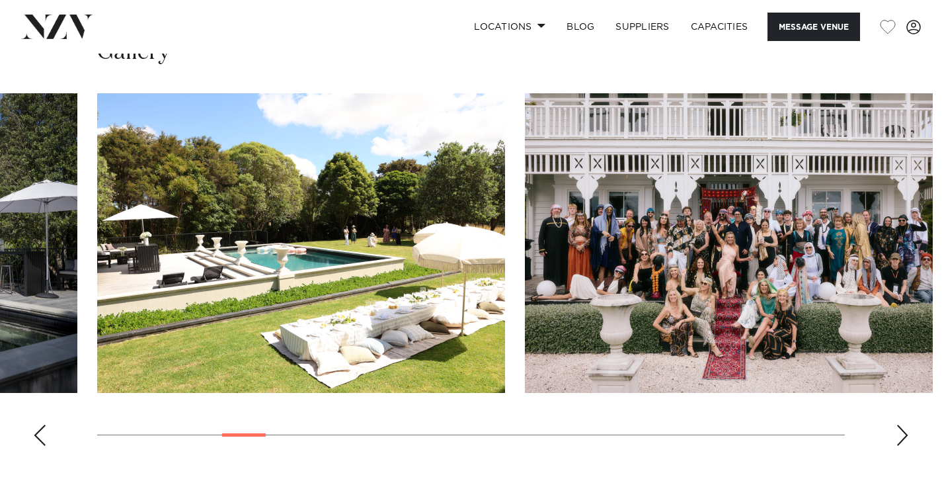
click at [905, 428] on div "Next slide" at bounding box center [902, 434] width 13 height 21
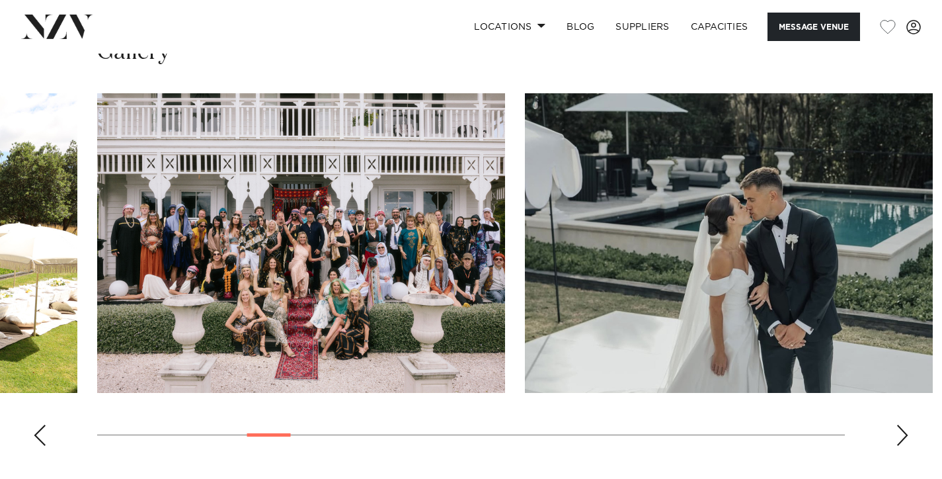
click at [905, 428] on div "Next slide" at bounding box center [902, 434] width 13 height 21
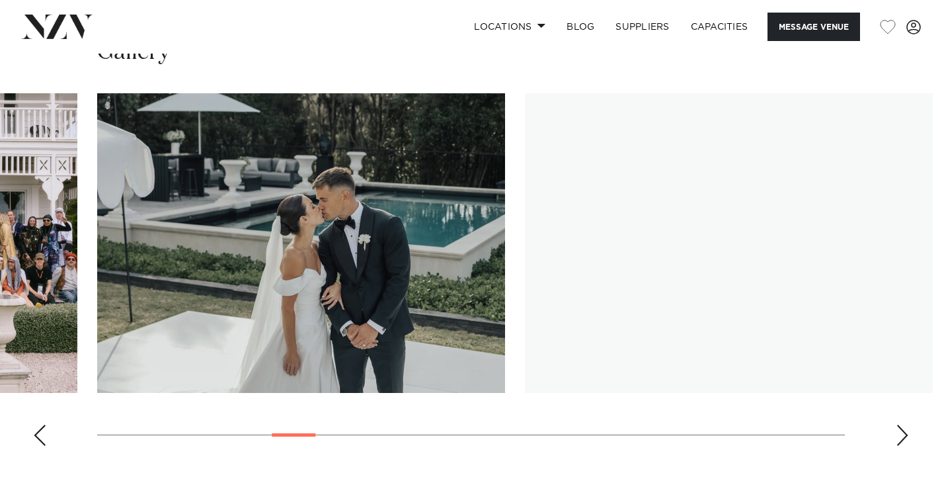
click at [905, 428] on div "Next slide" at bounding box center [902, 434] width 13 height 21
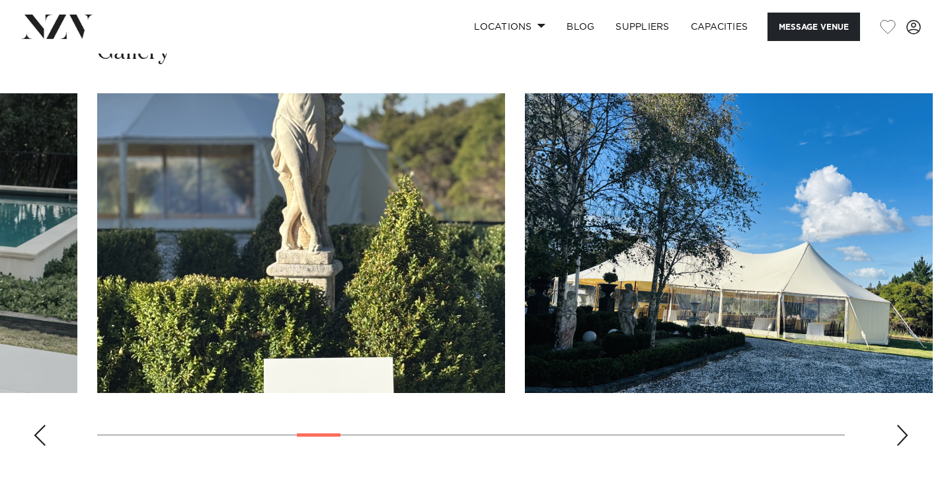
click at [905, 428] on div "Next slide" at bounding box center [902, 434] width 13 height 21
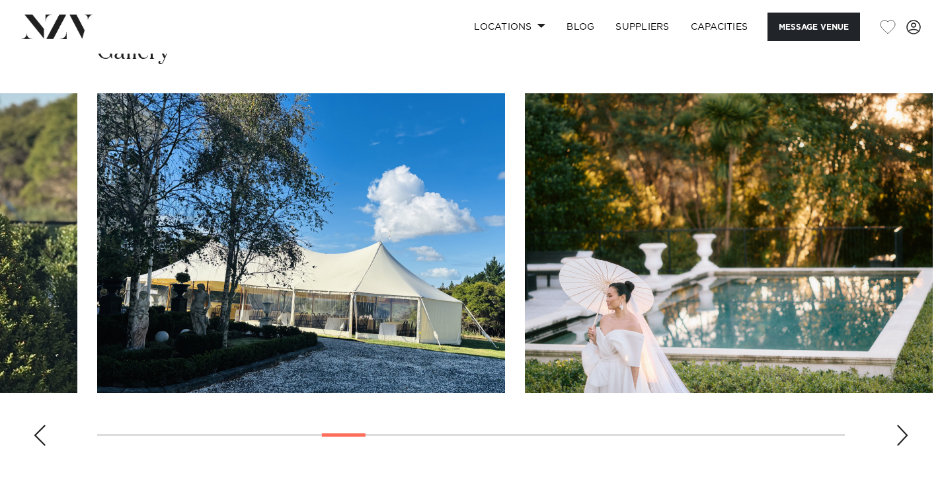
click at [905, 428] on div "Next slide" at bounding box center [902, 434] width 13 height 21
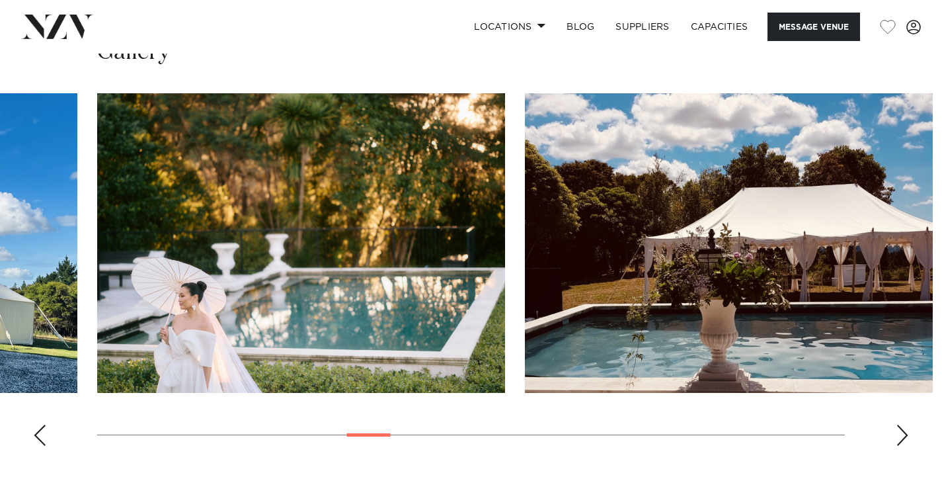
click at [905, 428] on div "Next slide" at bounding box center [902, 434] width 13 height 21
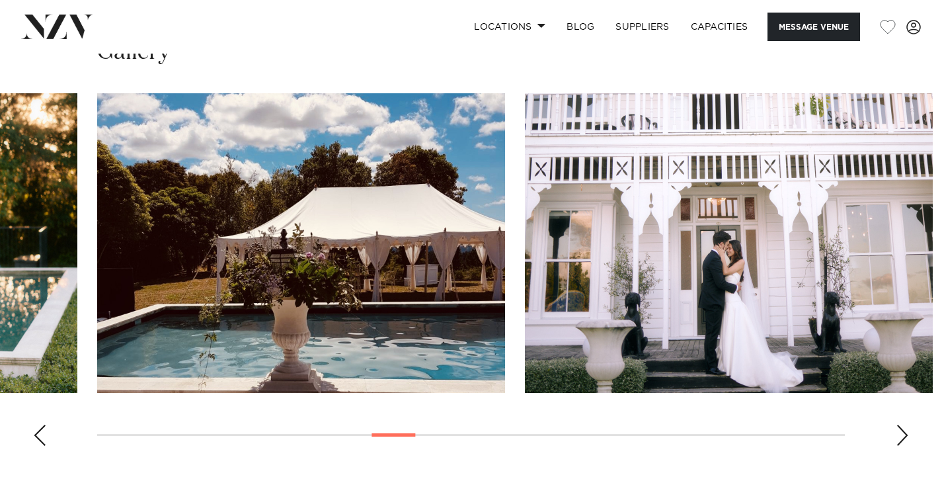
click at [905, 428] on div "Next slide" at bounding box center [902, 434] width 13 height 21
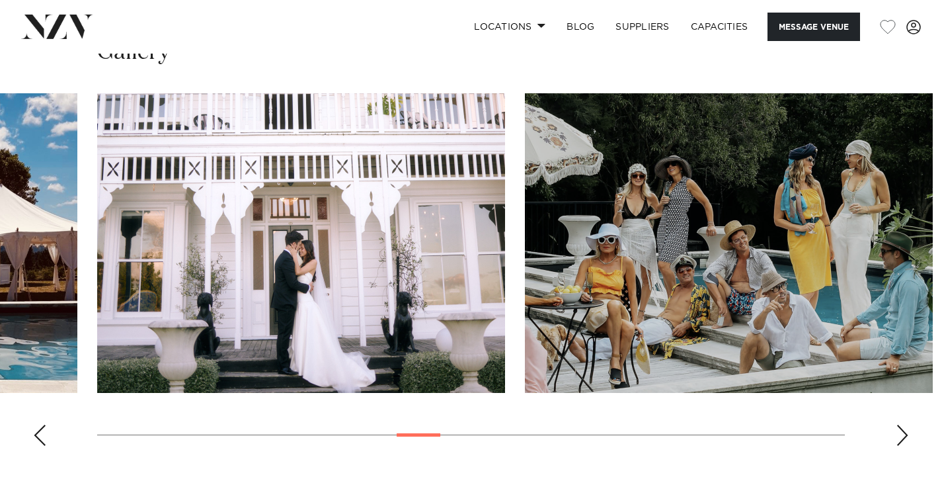
click at [905, 428] on div "Next slide" at bounding box center [902, 434] width 13 height 21
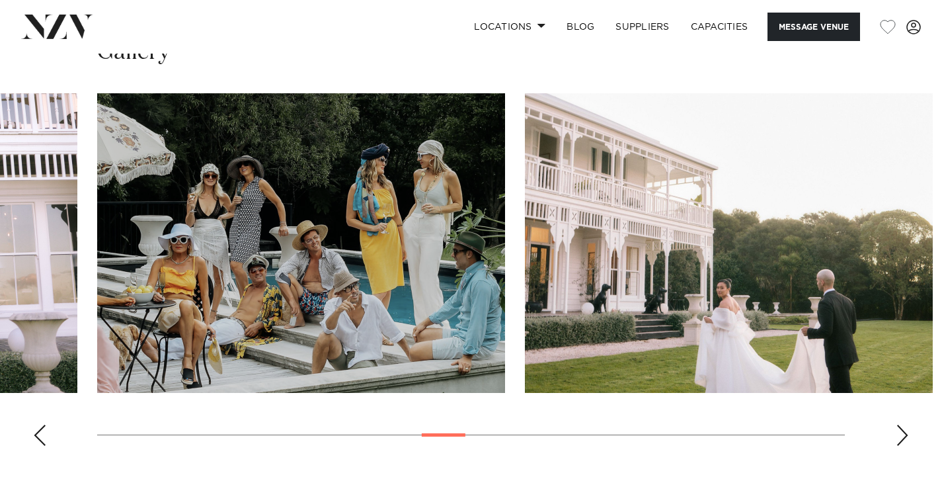
click at [905, 428] on div "Next slide" at bounding box center [902, 434] width 13 height 21
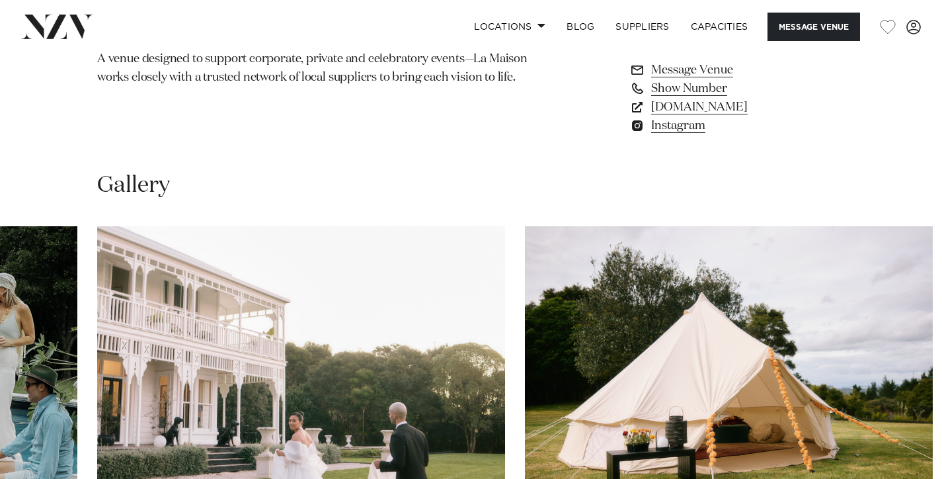
scroll to position [1184, 0]
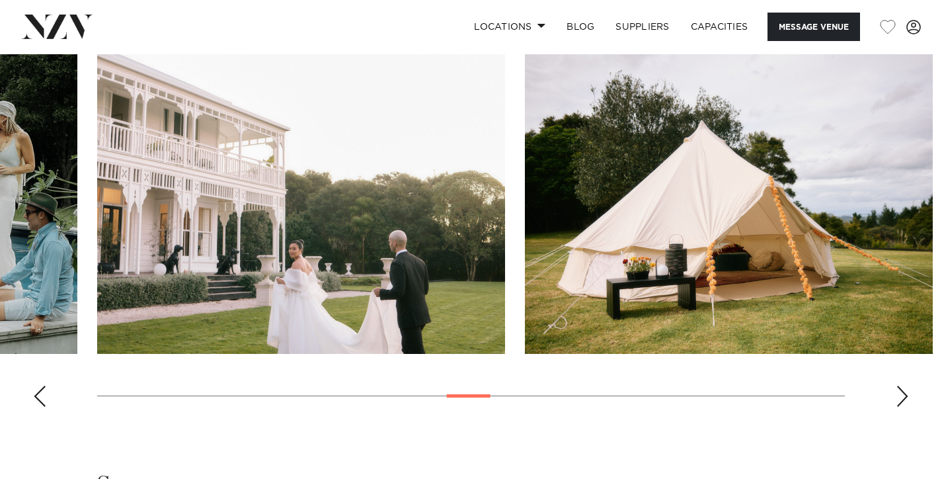
click at [898, 381] on swiper-container at bounding box center [471, 235] width 942 height 363
click at [899, 382] on swiper-container at bounding box center [471, 235] width 942 height 363
click at [899, 385] on div "Next slide" at bounding box center [902, 395] width 13 height 21
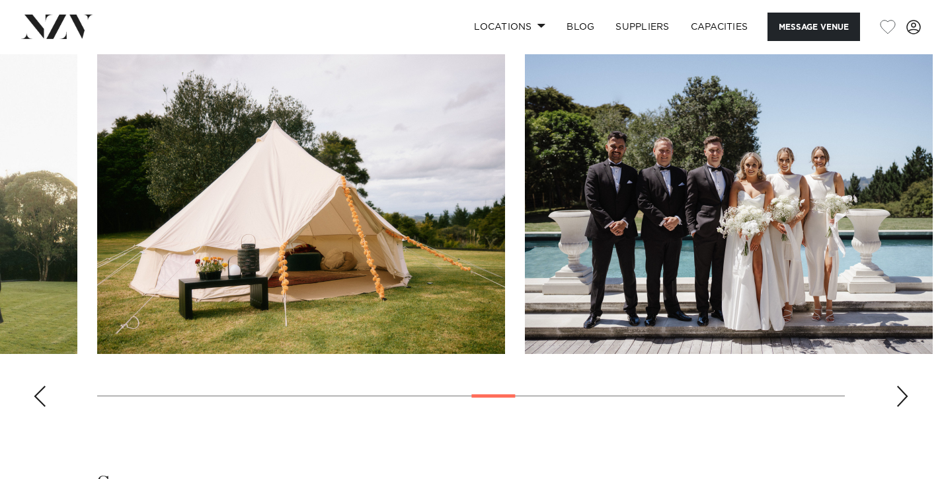
click at [899, 388] on div "Next slide" at bounding box center [902, 395] width 13 height 21
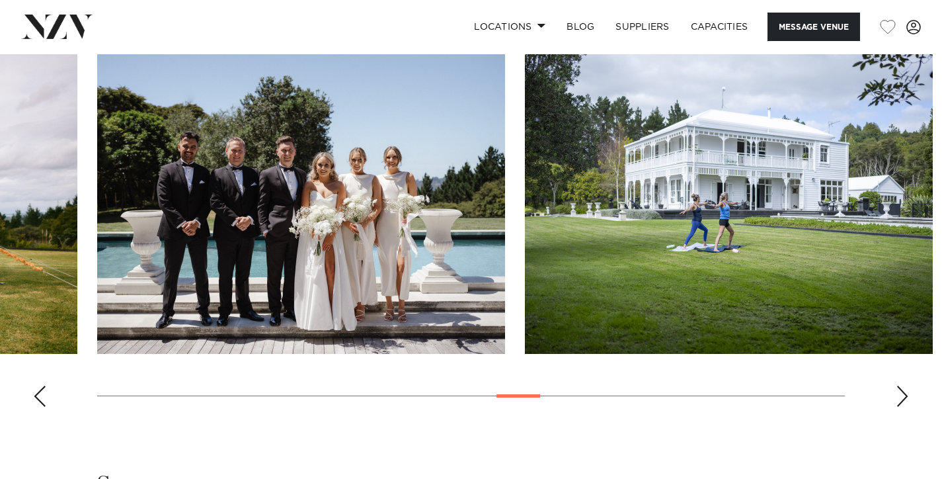
click at [899, 388] on div "Next slide" at bounding box center [902, 395] width 13 height 21
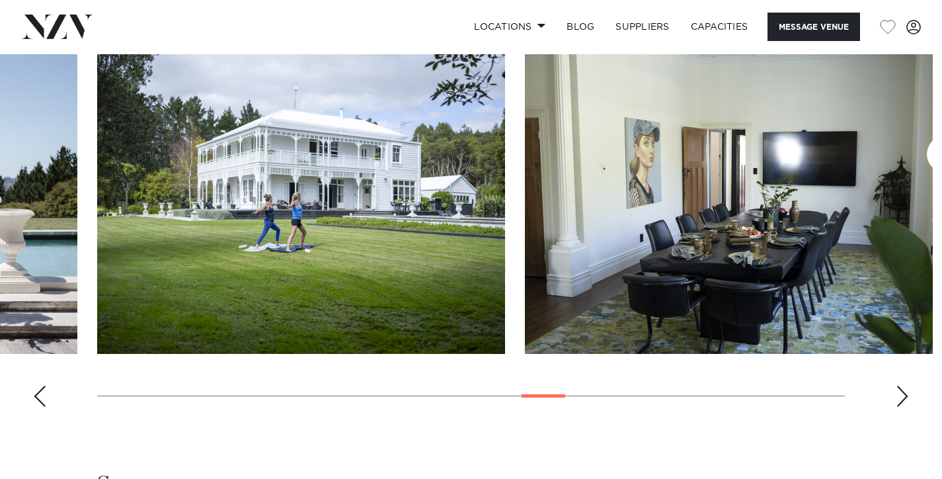
click at [899, 389] on div "Next slide" at bounding box center [902, 395] width 13 height 21
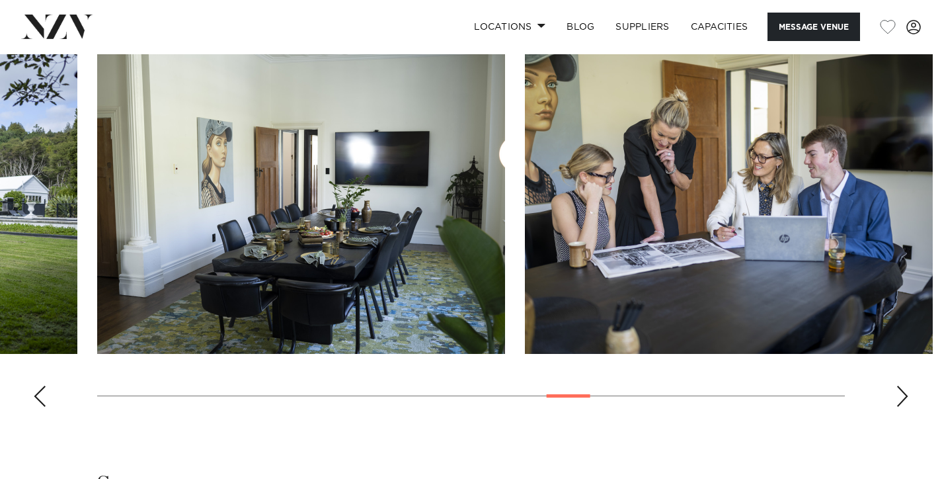
click at [899, 389] on div "Next slide" at bounding box center [902, 395] width 13 height 21
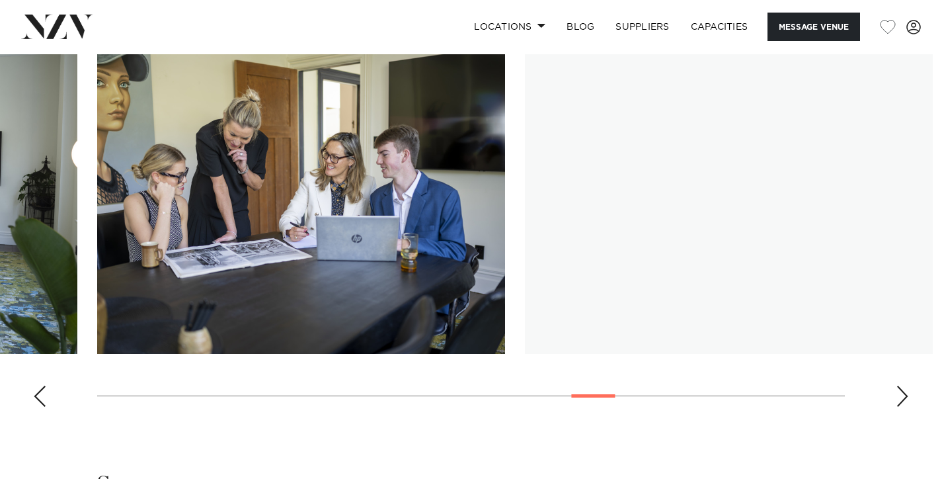
click at [899, 389] on div "Next slide" at bounding box center [902, 395] width 13 height 21
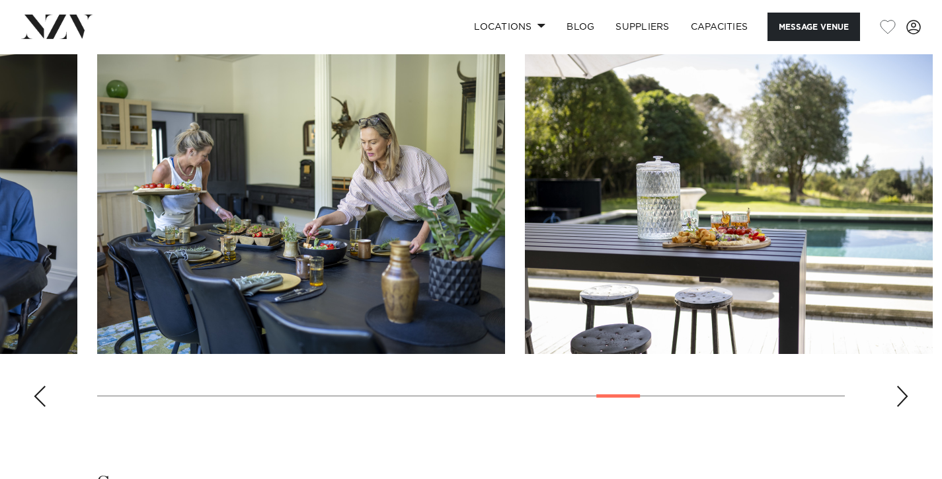
click at [899, 389] on div "Next slide" at bounding box center [902, 395] width 13 height 21
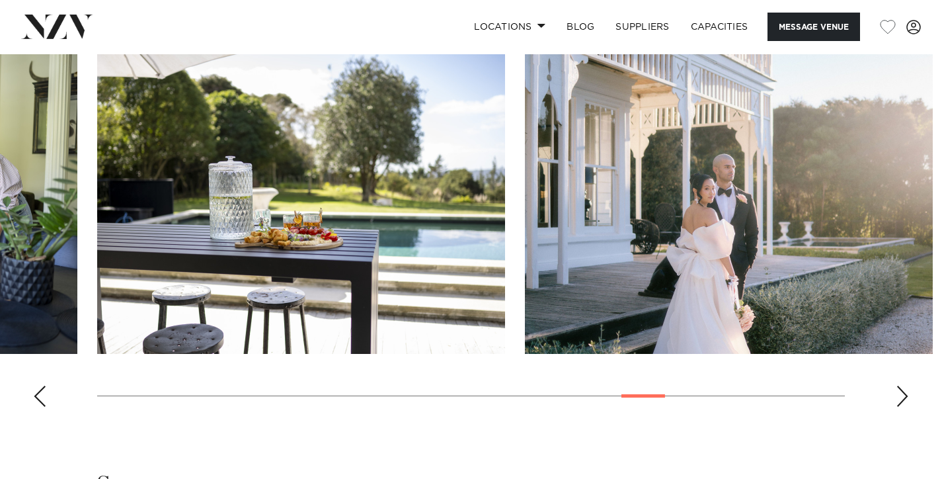
click at [899, 389] on div "Next slide" at bounding box center [902, 395] width 13 height 21
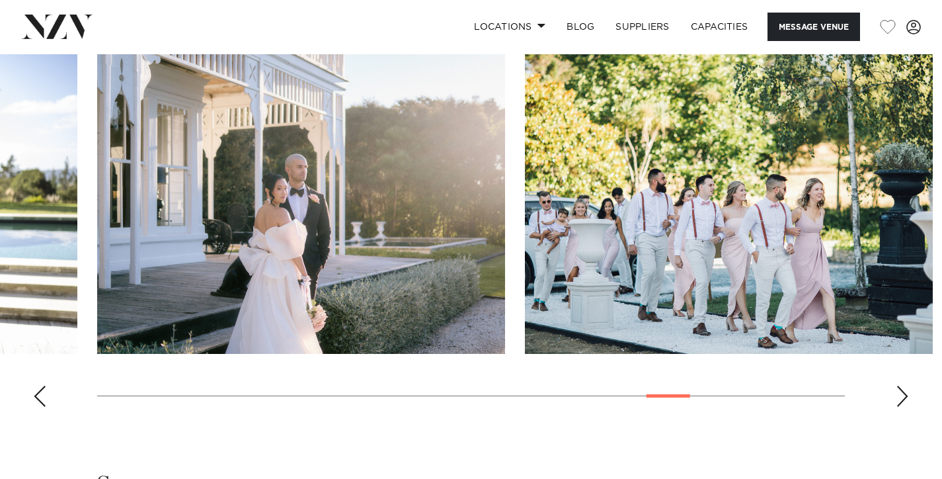
click at [899, 389] on div "Next slide" at bounding box center [902, 395] width 13 height 21
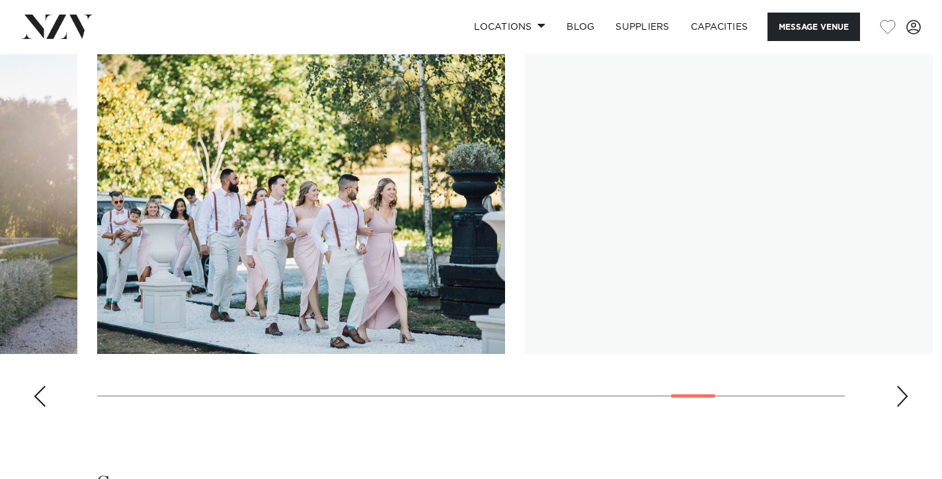
click at [899, 389] on div "Next slide" at bounding box center [902, 395] width 13 height 21
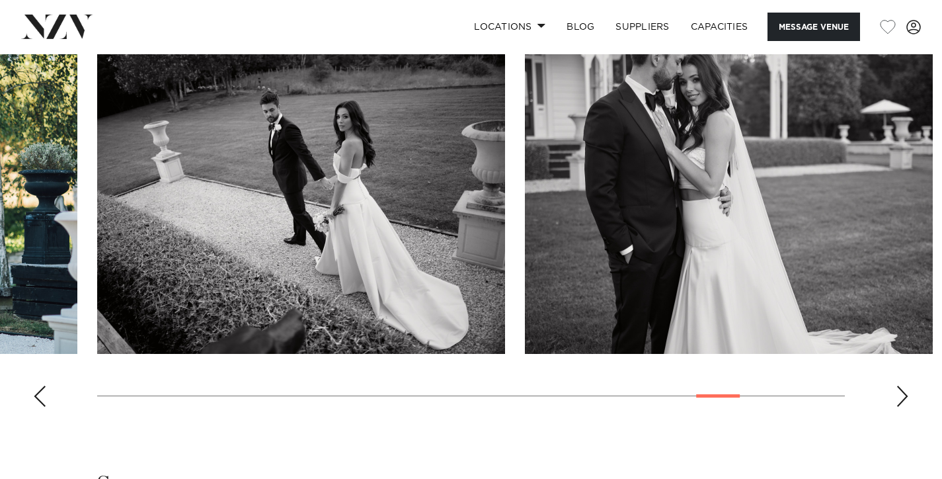
click at [899, 389] on div "Next slide" at bounding box center [902, 395] width 13 height 21
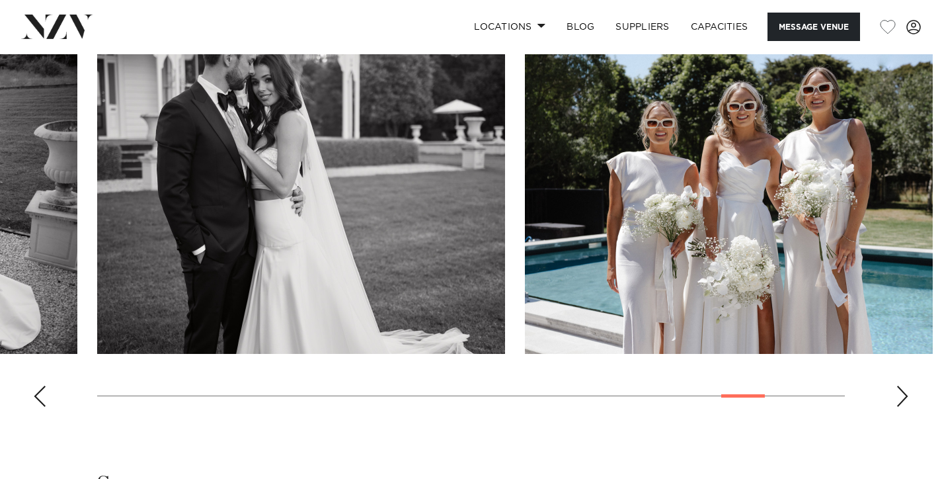
click at [899, 389] on div "Next slide" at bounding box center [902, 395] width 13 height 21
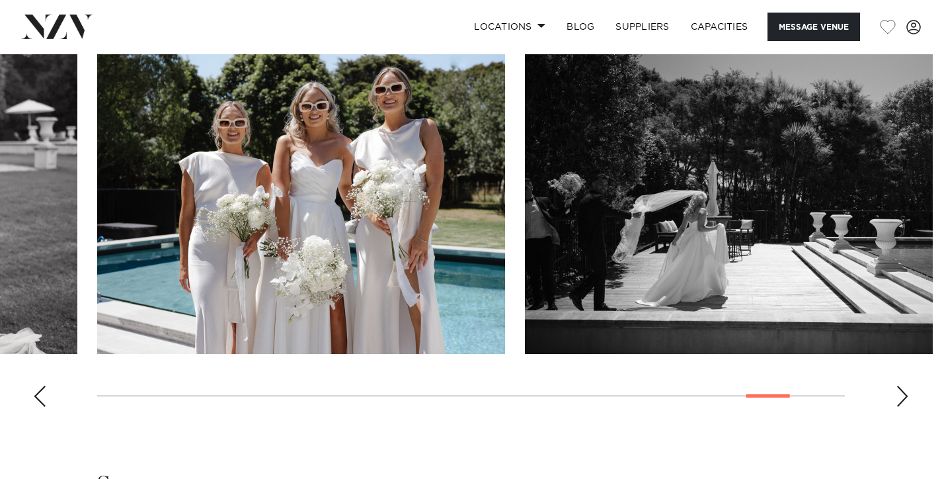
click at [899, 389] on div "Next slide" at bounding box center [902, 395] width 13 height 21
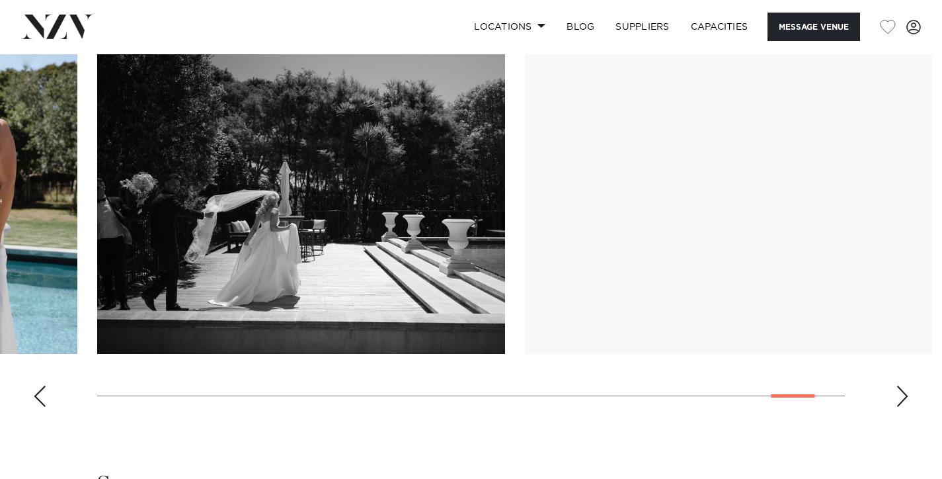
click at [899, 390] on div "Next slide" at bounding box center [902, 395] width 13 height 21
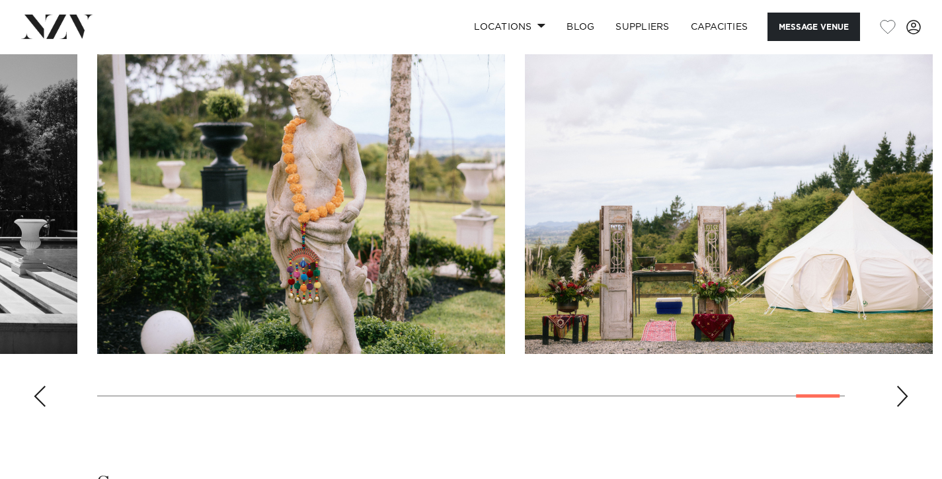
click at [899, 391] on div "Next slide" at bounding box center [902, 395] width 13 height 21
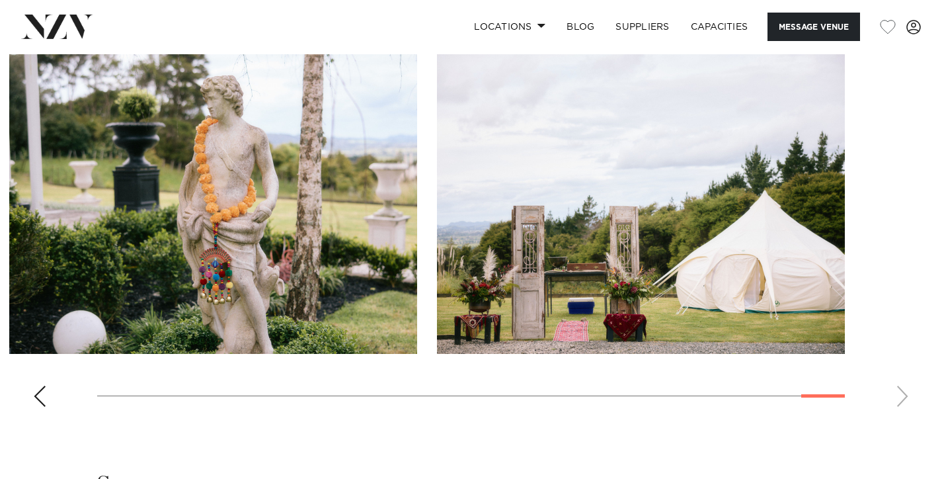
click at [899, 391] on swiper-container at bounding box center [471, 235] width 942 height 363
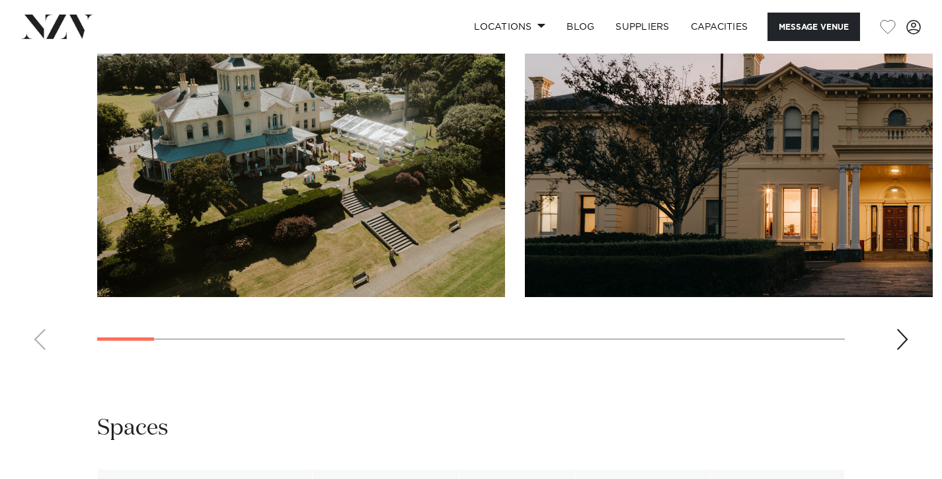
scroll to position [1346, 0]
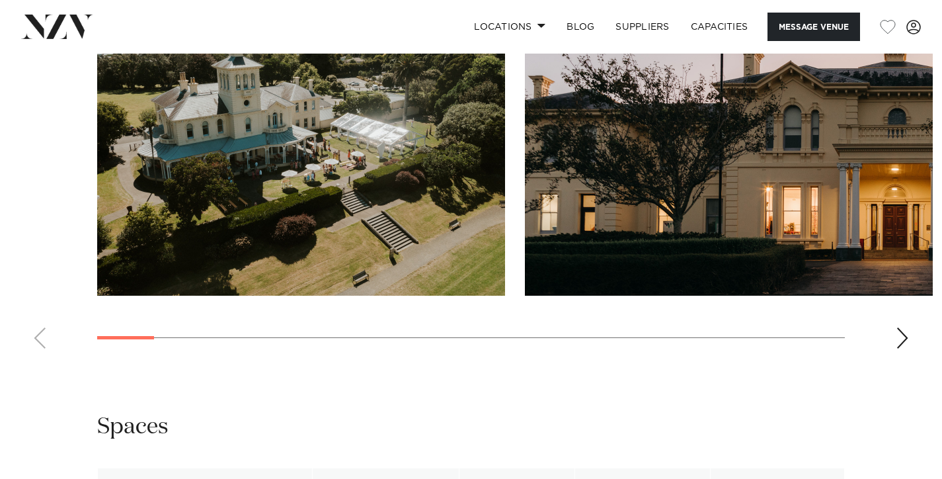
click at [907, 348] on div "Next slide" at bounding box center [902, 337] width 13 height 21
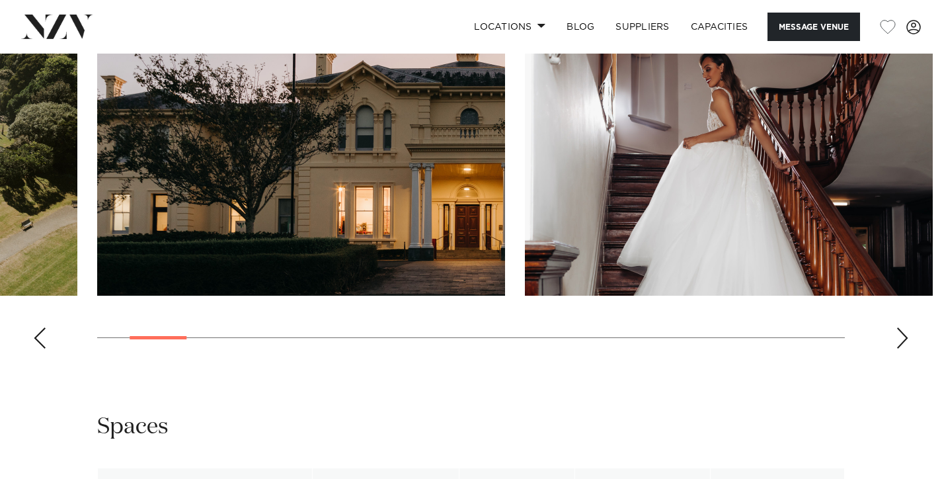
click at [908, 348] on div "Next slide" at bounding box center [902, 337] width 13 height 21
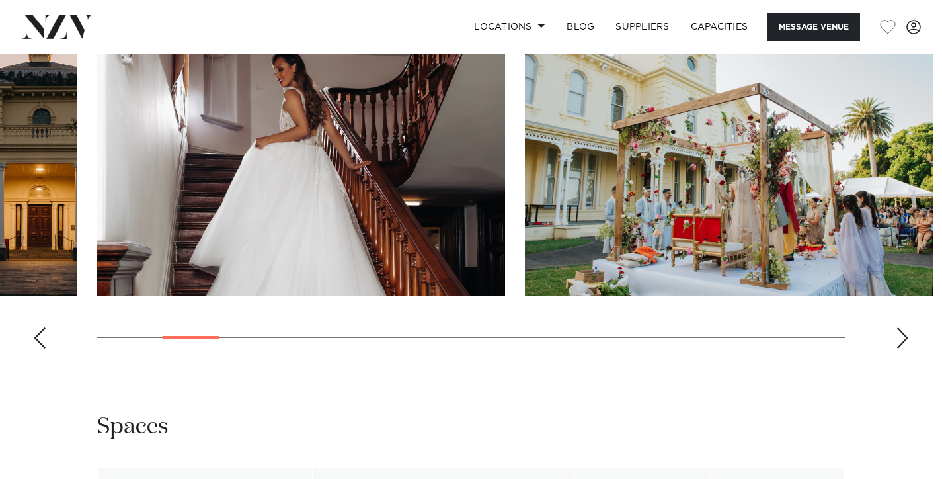
click at [908, 348] on div "Next slide" at bounding box center [902, 337] width 13 height 21
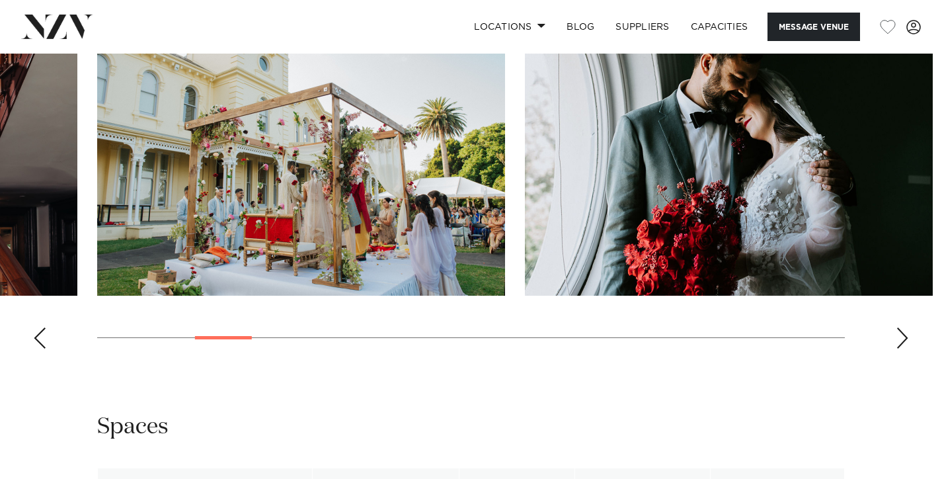
click at [908, 348] on div "Next slide" at bounding box center [902, 337] width 13 height 21
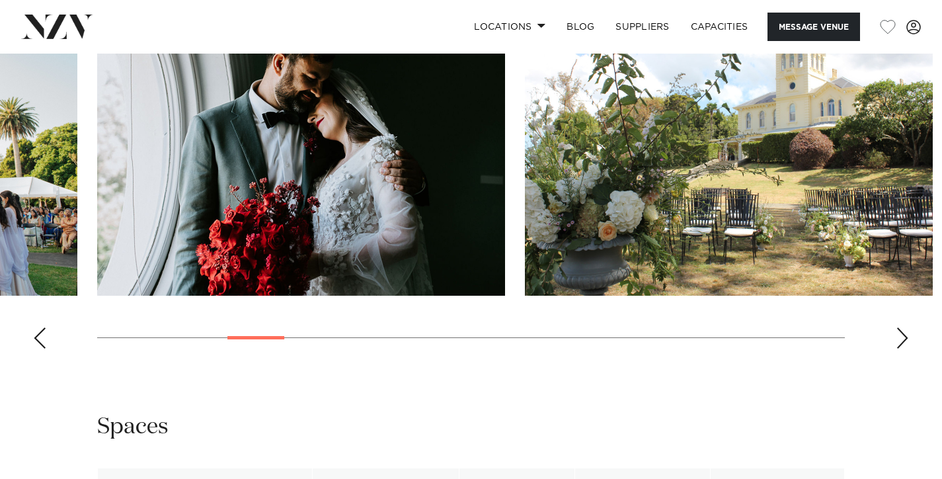
click at [908, 348] on div "Next slide" at bounding box center [902, 337] width 13 height 21
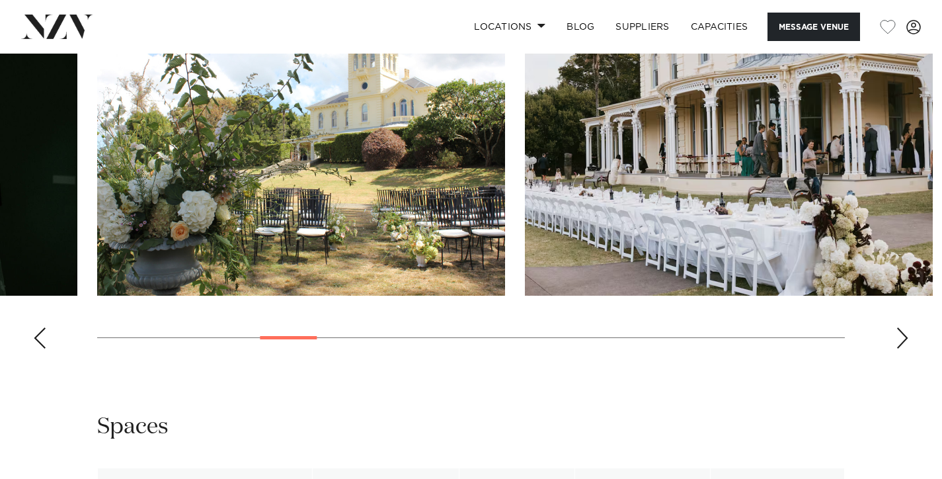
click at [908, 348] on div "Next slide" at bounding box center [902, 337] width 13 height 21
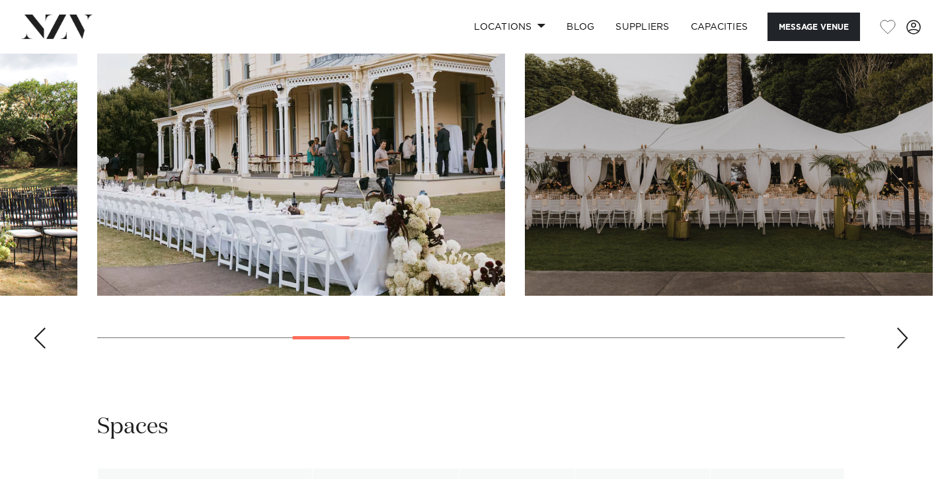
click at [908, 348] on div "Next slide" at bounding box center [902, 337] width 13 height 21
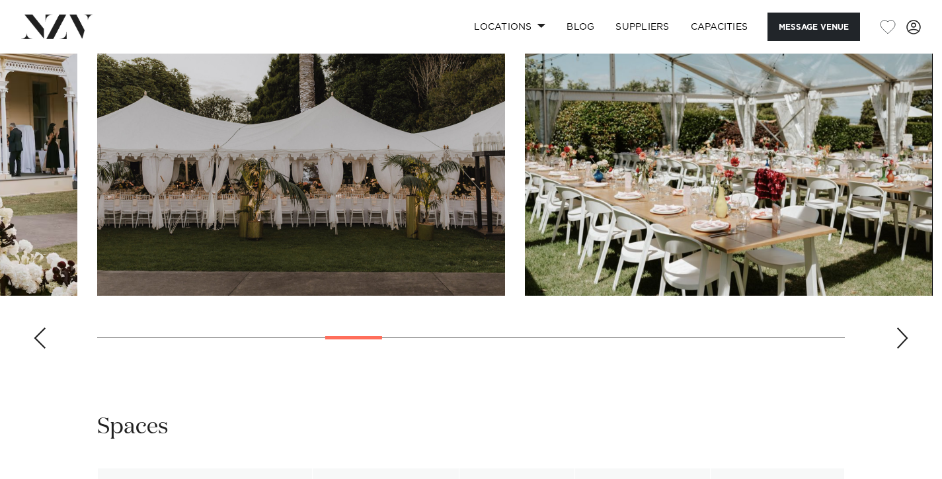
click at [908, 348] on div "Next slide" at bounding box center [902, 337] width 13 height 21
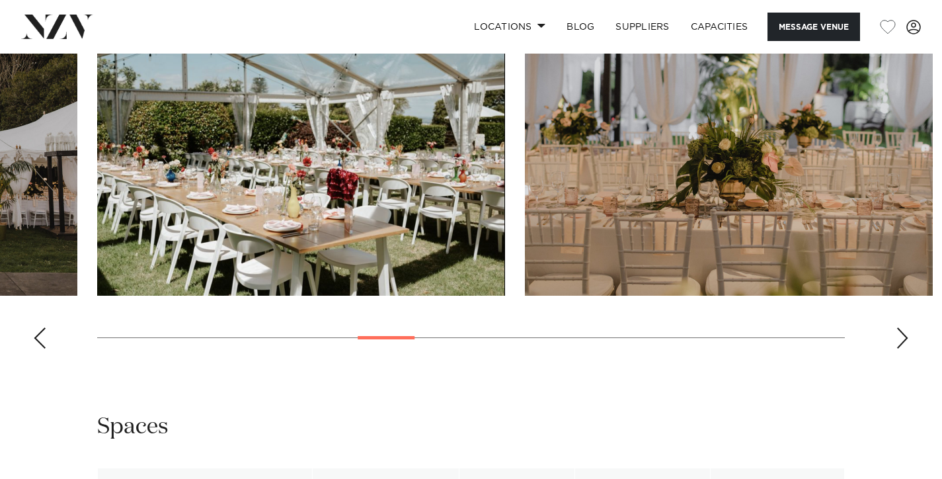
click at [908, 348] on div "Next slide" at bounding box center [902, 337] width 13 height 21
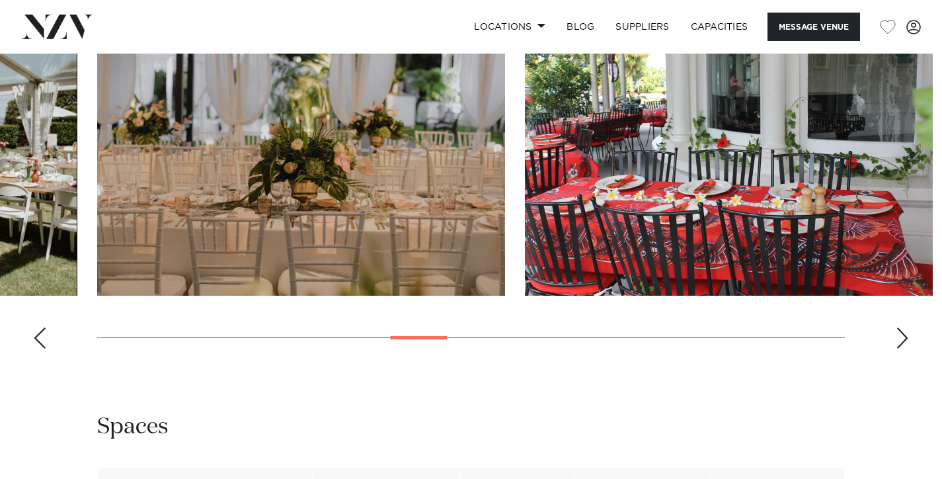
click at [908, 348] on div "Next slide" at bounding box center [902, 337] width 13 height 21
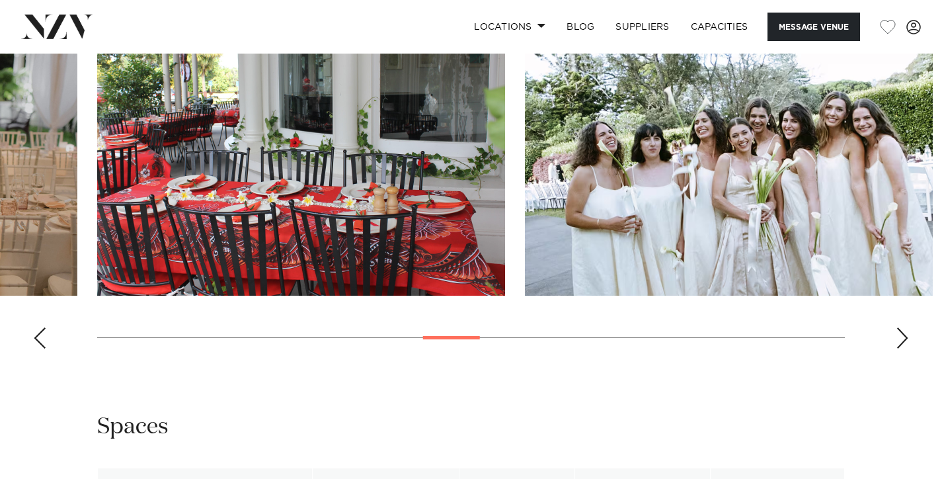
click at [908, 348] on div "Next slide" at bounding box center [902, 337] width 13 height 21
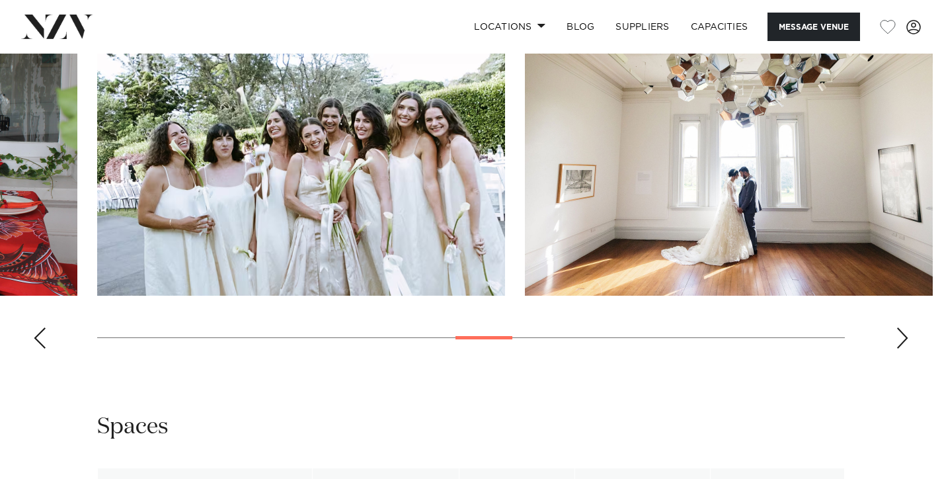
click at [908, 348] on div "Next slide" at bounding box center [902, 337] width 13 height 21
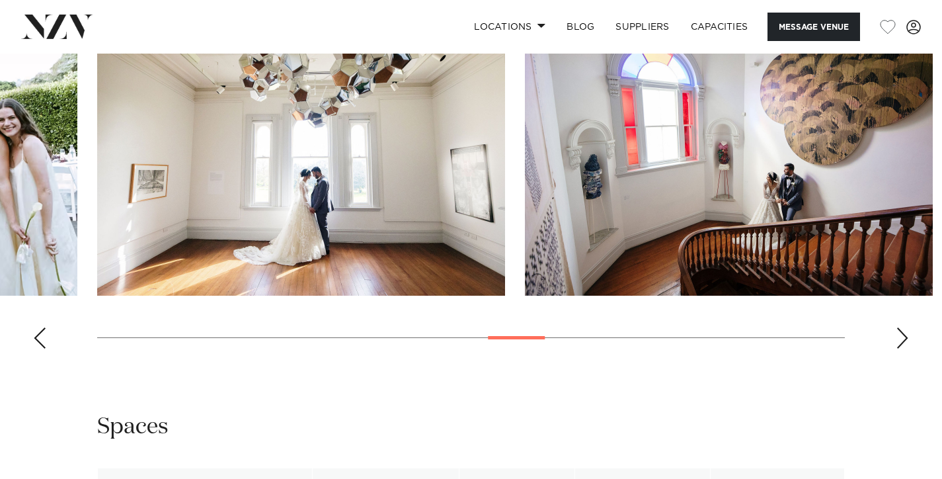
click at [908, 348] on div "Next slide" at bounding box center [902, 337] width 13 height 21
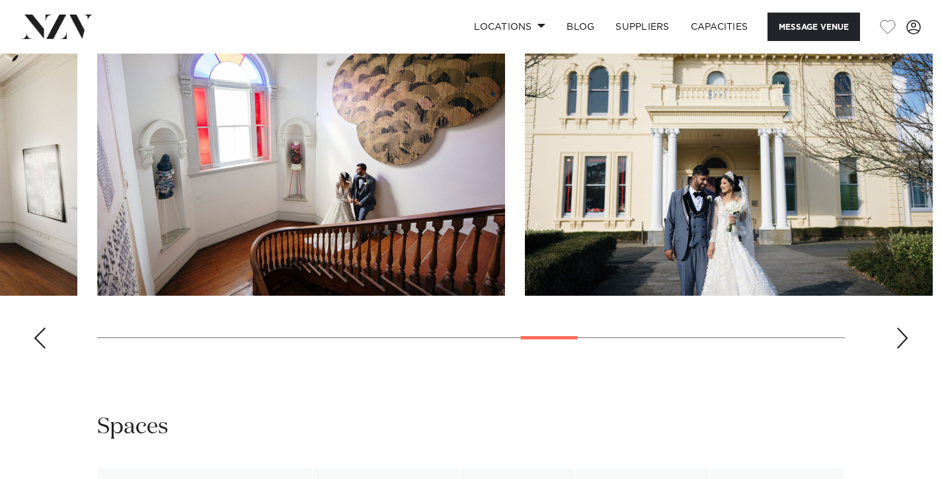
click at [908, 348] on div "Next slide" at bounding box center [902, 337] width 13 height 21
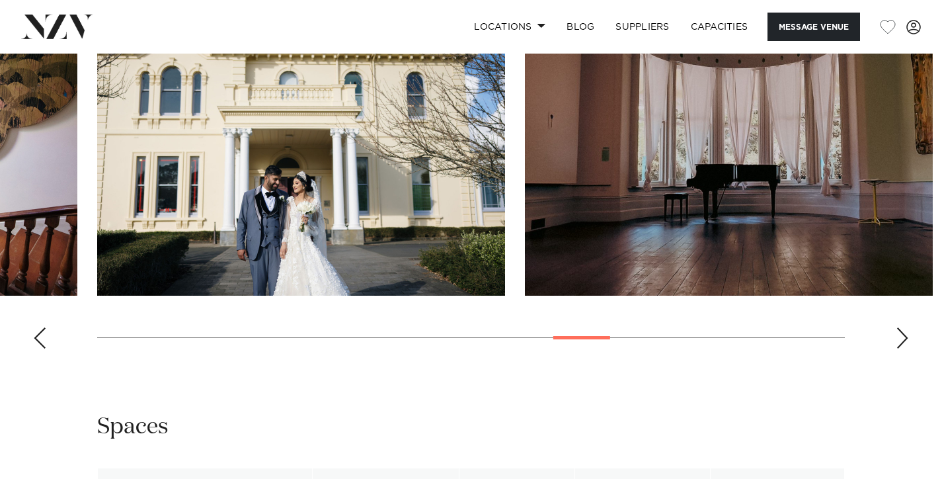
click at [908, 348] on div "Next slide" at bounding box center [902, 337] width 13 height 21
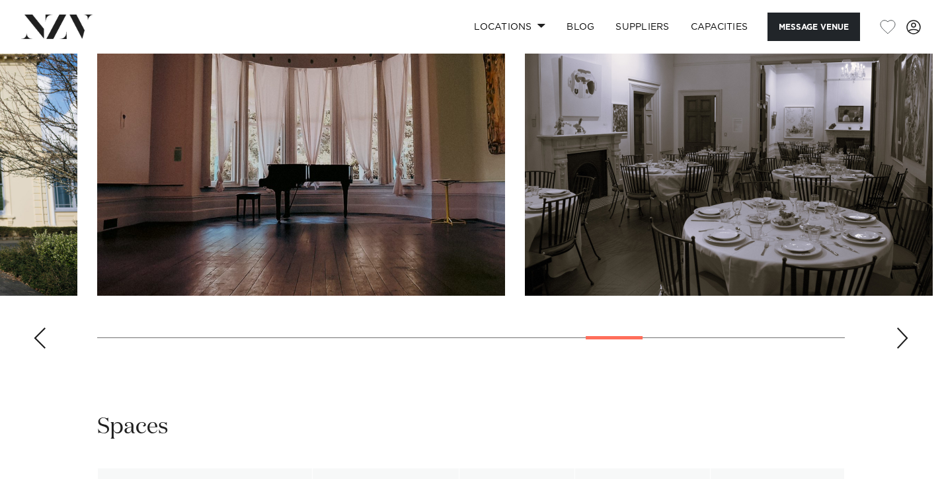
click at [908, 348] on div "Next slide" at bounding box center [902, 337] width 13 height 21
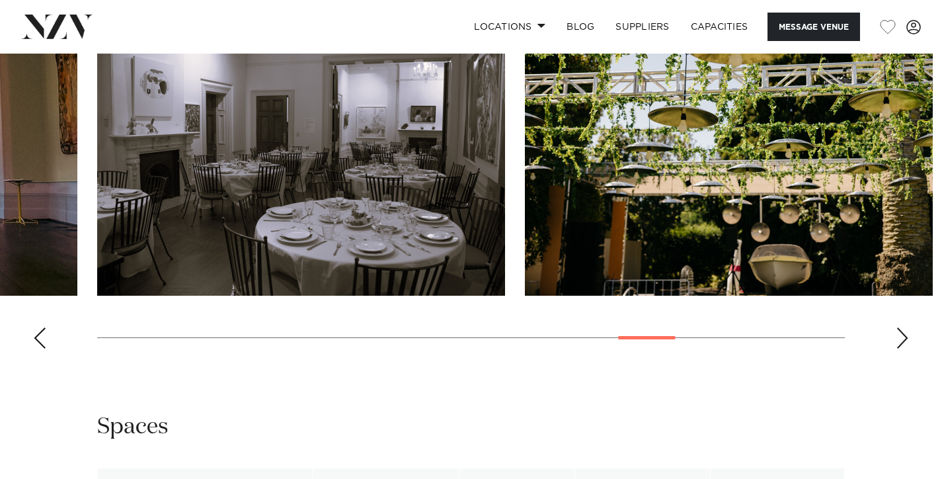
click at [908, 348] on div "Next slide" at bounding box center [902, 337] width 13 height 21
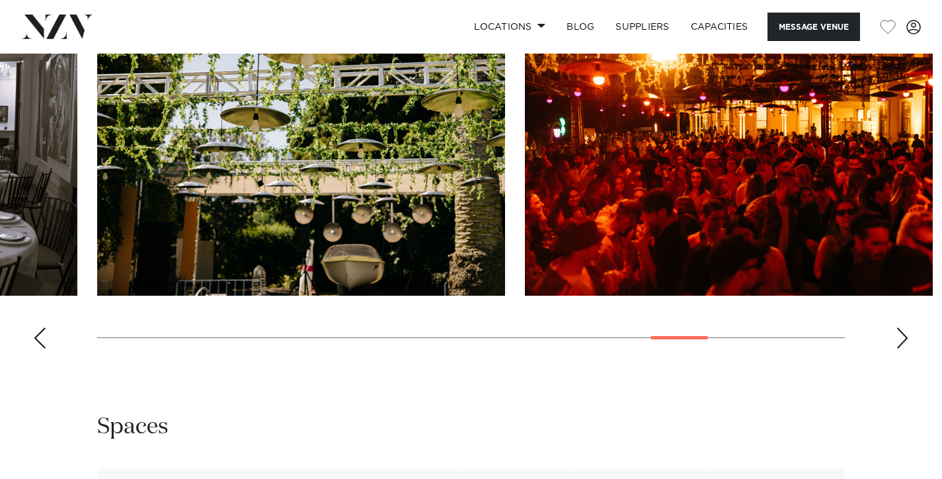
click at [908, 348] on div "Next slide" at bounding box center [902, 337] width 13 height 21
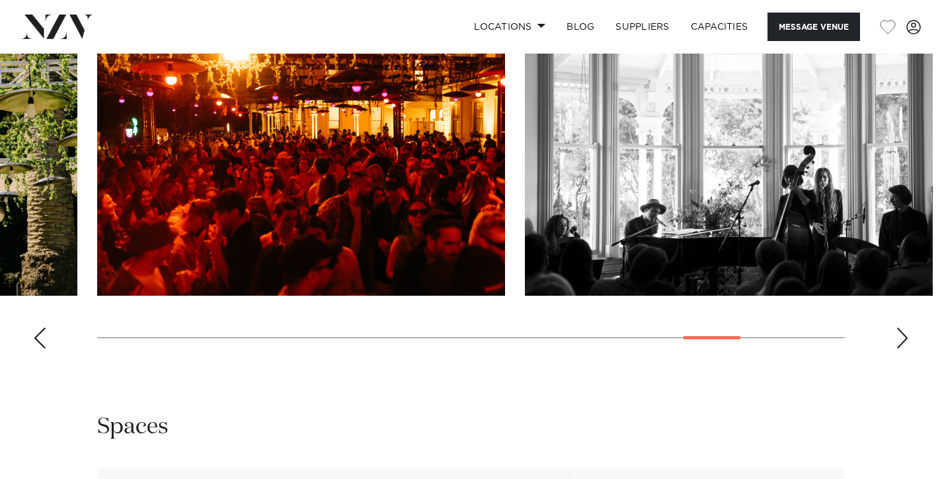
click at [908, 348] on div "Next slide" at bounding box center [902, 337] width 13 height 21
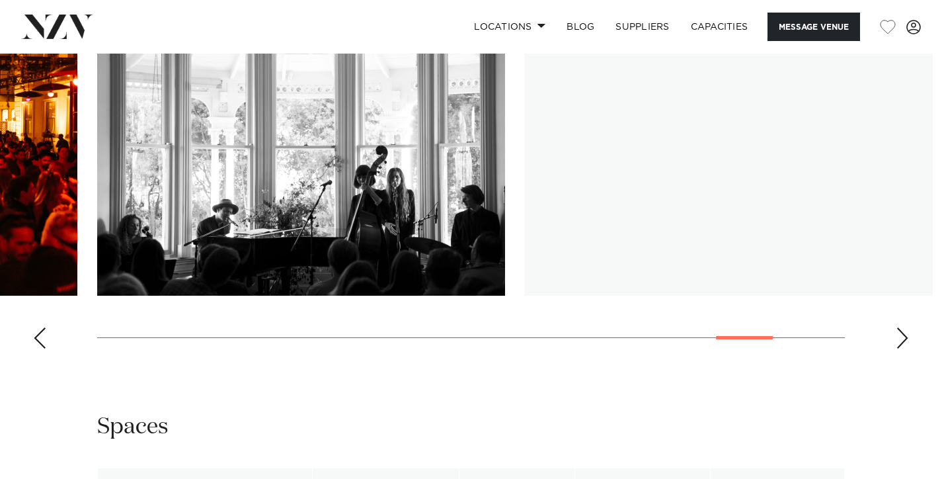
click at [908, 348] on div "Next slide" at bounding box center [902, 337] width 13 height 21
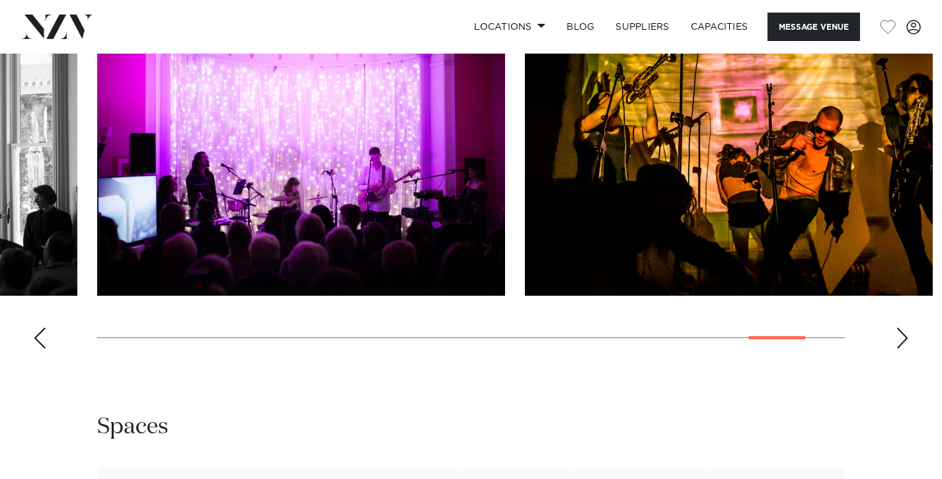
click at [908, 348] on div "Next slide" at bounding box center [902, 337] width 13 height 21
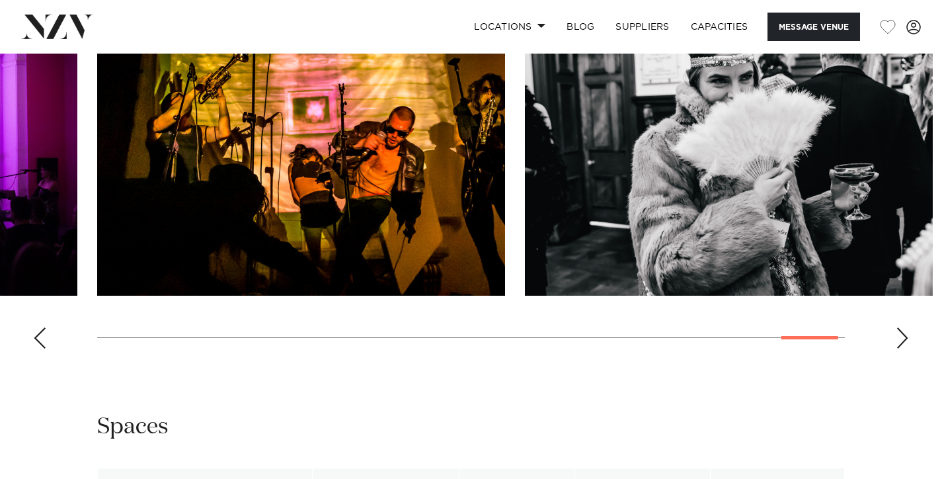
click at [908, 348] on div "Next slide" at bounding box center [902, 337] width 13 height 21
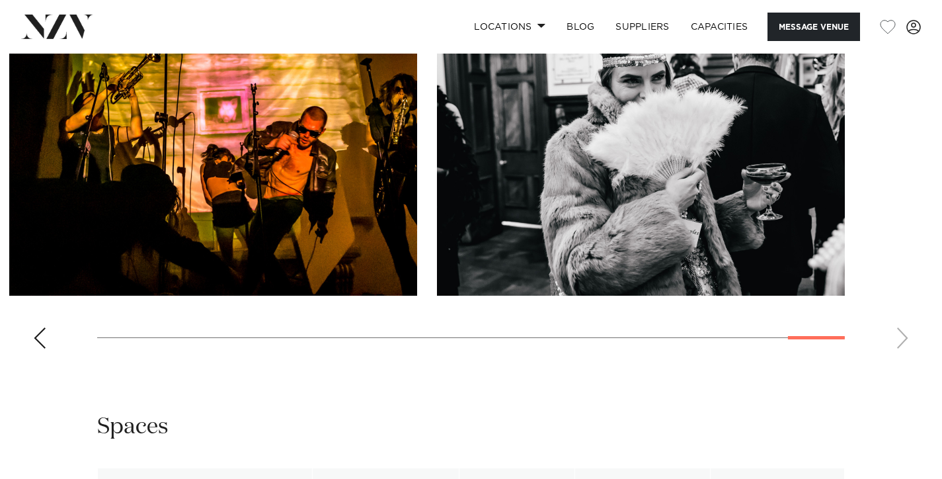
click at [908, 353] on swiper-container at bounding box center [471, 177] width 942 height 363
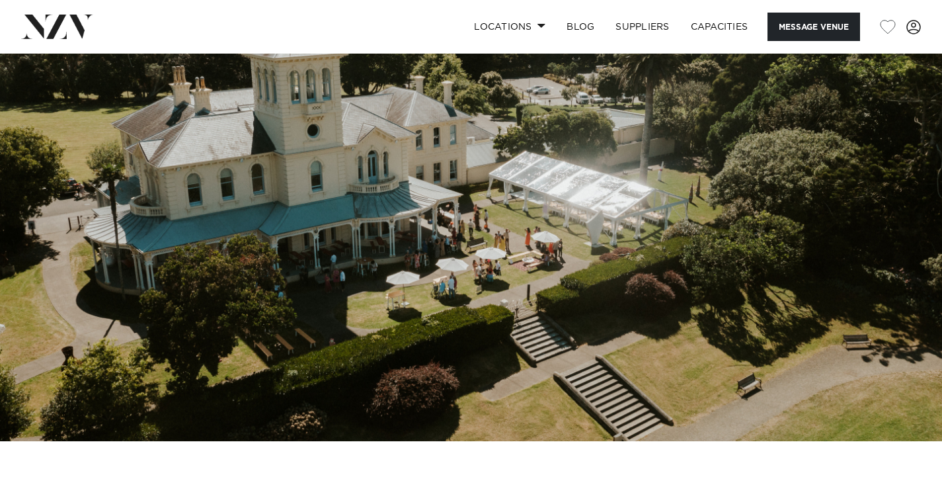
scroll to position [56, 0]
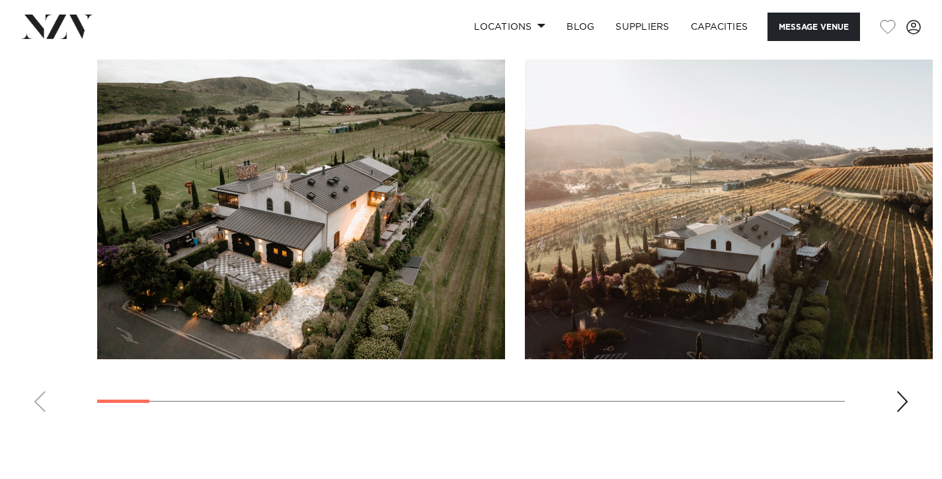
scroll to position [1333, 0]
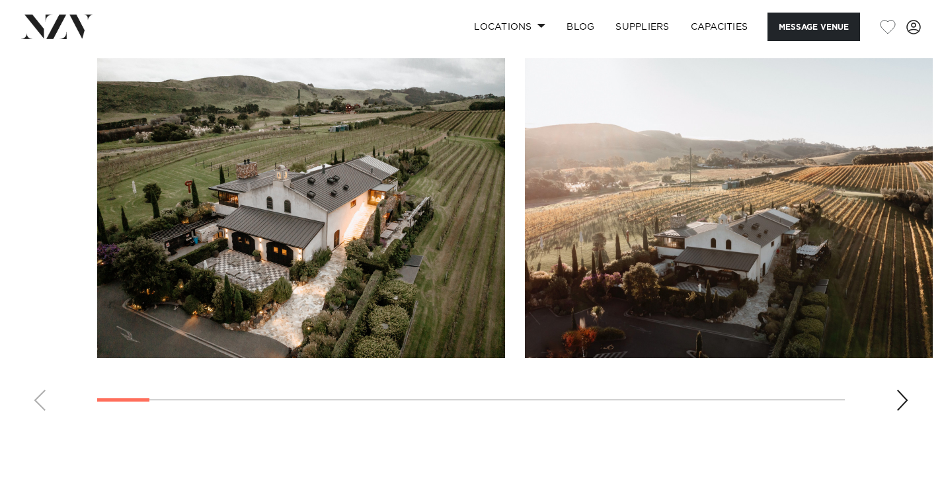
click at [897, 370] on swiper-container at bounding box center [471, 239] width 942 height 363
click at [903, 389] on div "Next slide" at bounding box center [902, 399] width 13 height 21
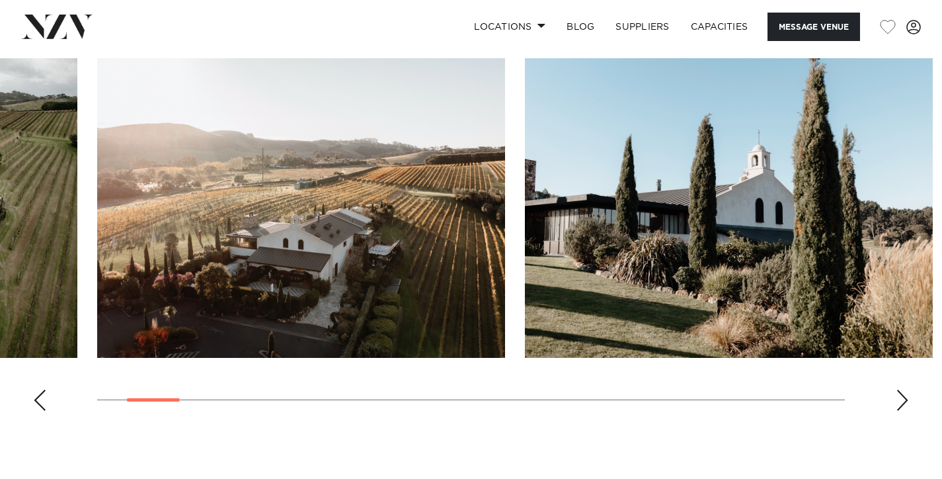
click at [903, 389] on div "Next slide" at bounding box center [902, 399] width 13 height 21
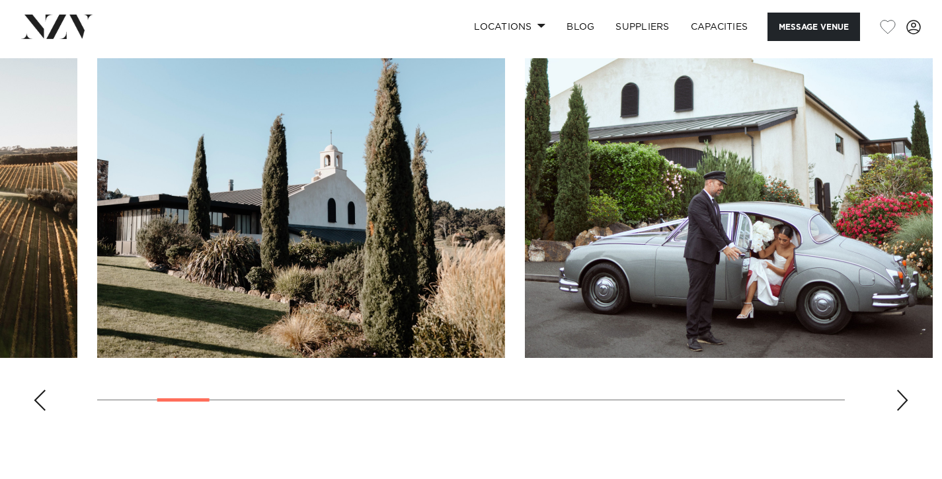
click at [903, 389] on div "Next slide" at bounding box center [902, 399] width 13 height 21
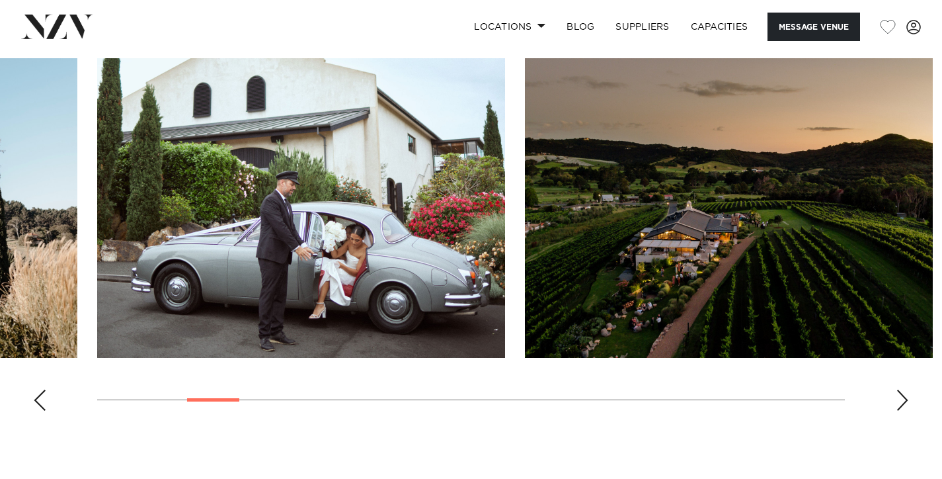
click at [903, 389] on div "Next slide" at bounding box center [902, 399] width 13 height 21
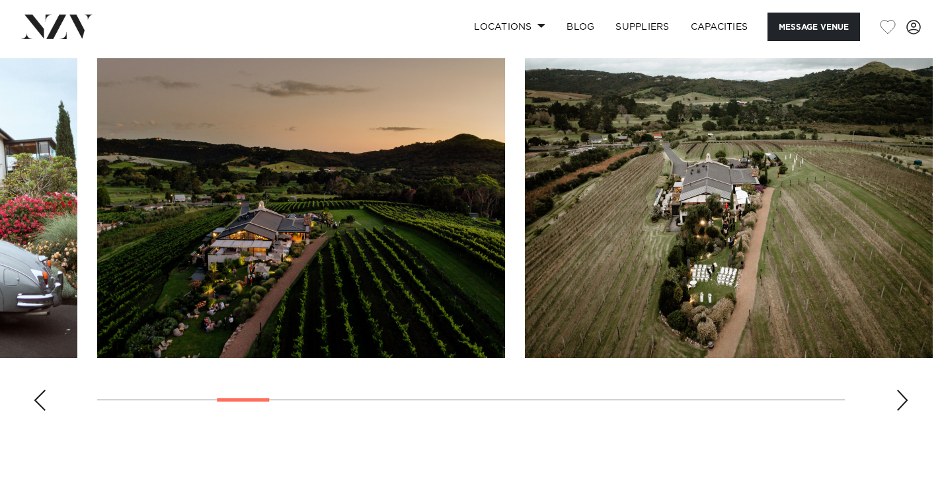
click at [903, 389] on div "Next slide" at bounding box center [902, 399] width 13 height 21
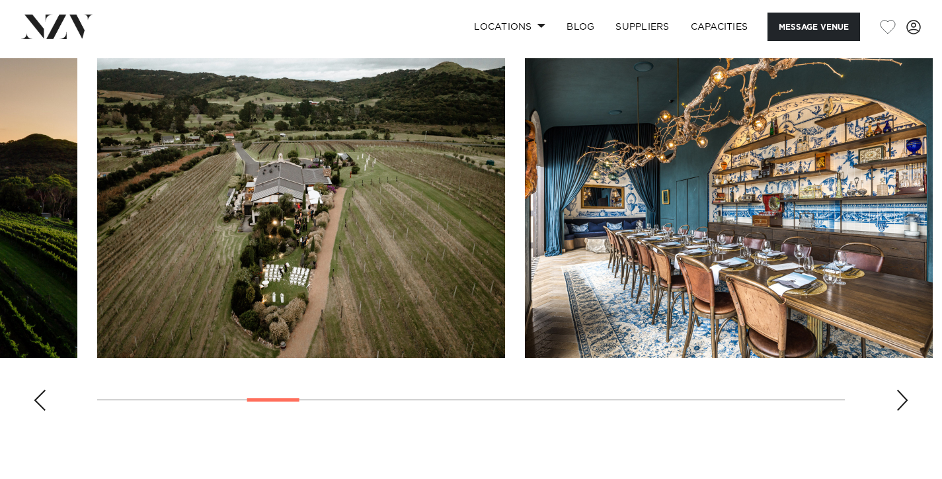
click at [903, 389] on div "Next slide" at bounding box center [902, 399] width 13 height 21
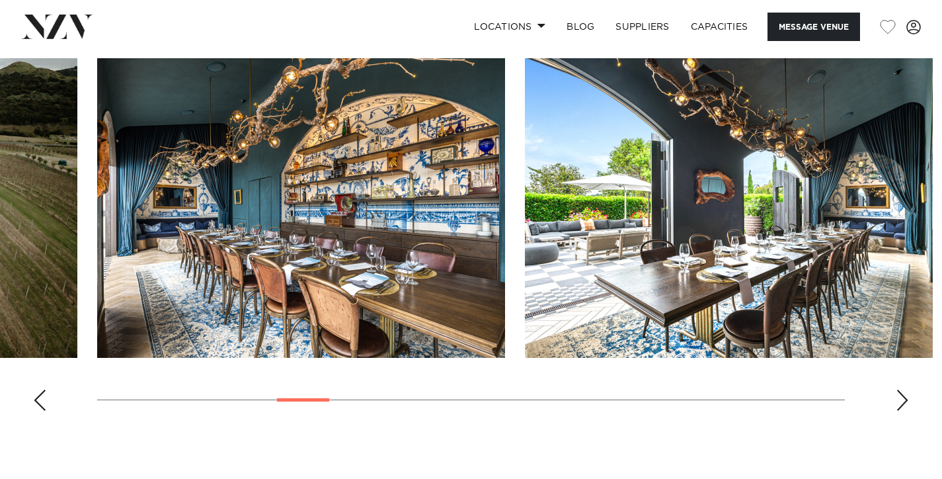
click at [903, 389] on div "Next slide" at bounding box center [902, 399] width 13 height 21
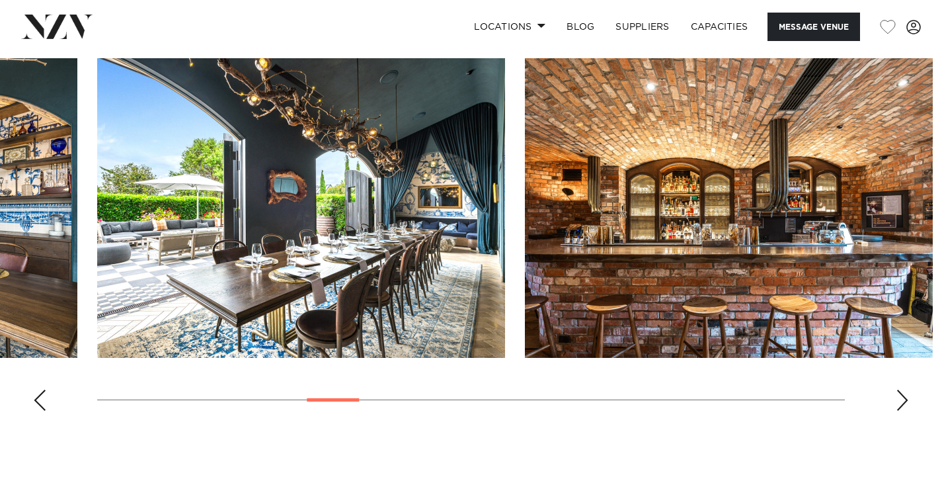
click at [903, 389] on div "Next slide" at bounding box center [902, 399] width 13 height 21
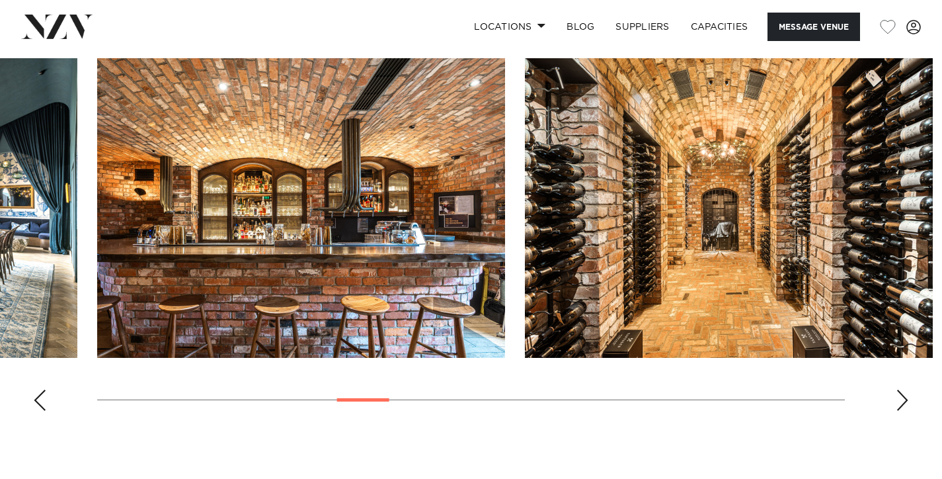
click at [903, 389] on div "Next slide" at bounding box center [902, 399] width 13 height 21
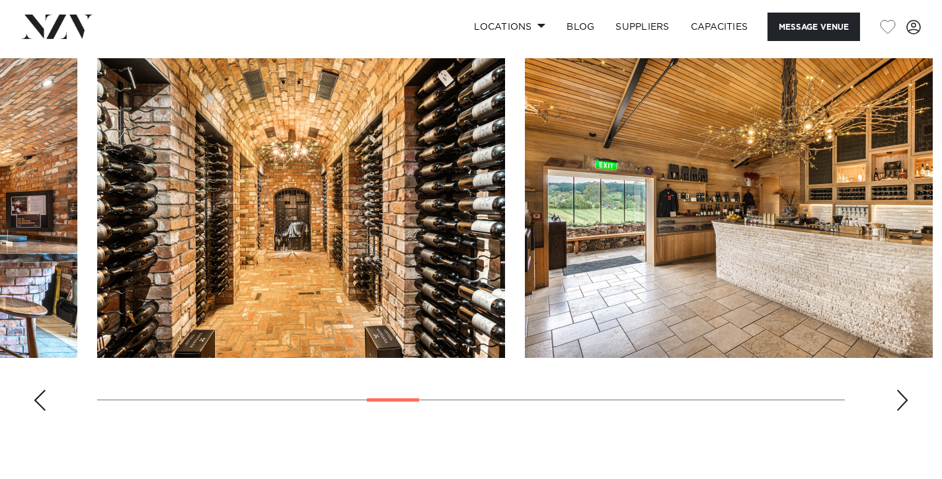
click at [904, 389] on div "Next slide" at bounding box center [902, 399] width 13 height 21
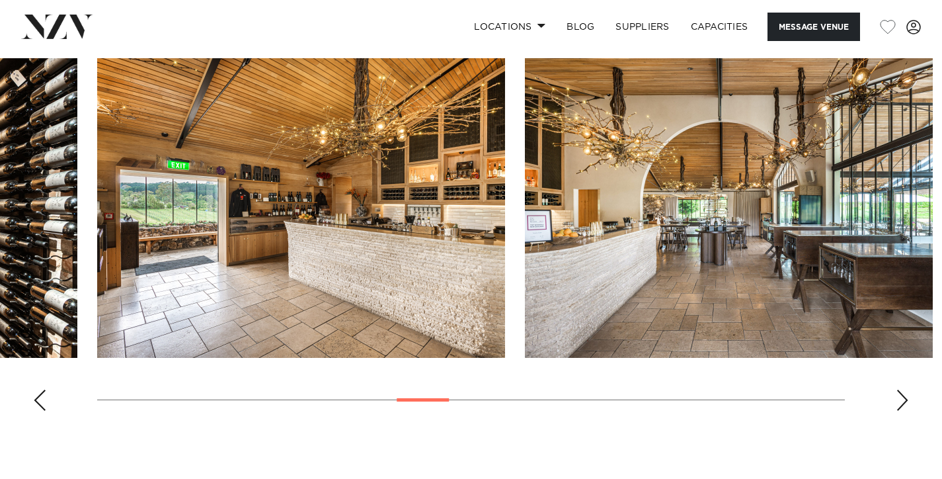
click at [905, 389] on div "Next slide" at bounding box center [902, 399] width 13 height 21
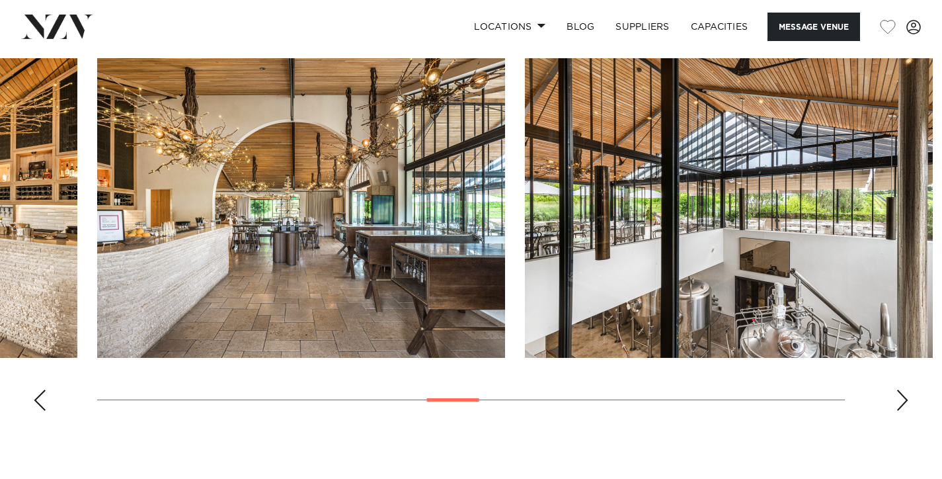
click at [906, 389] on div "Next slide" at bounding box center [902, 399] width 13 height 21
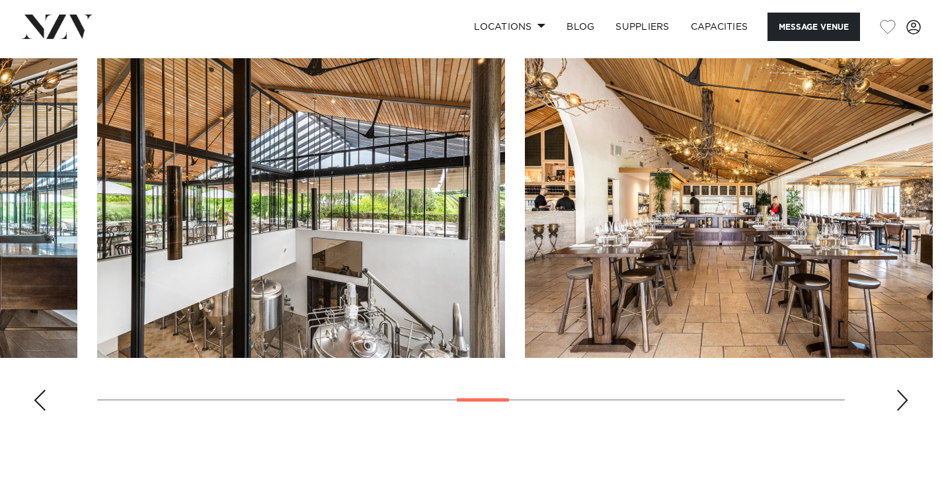
click at [907, 389] on div "Next slide" at bounding box center [902, 399] width 13 height 21
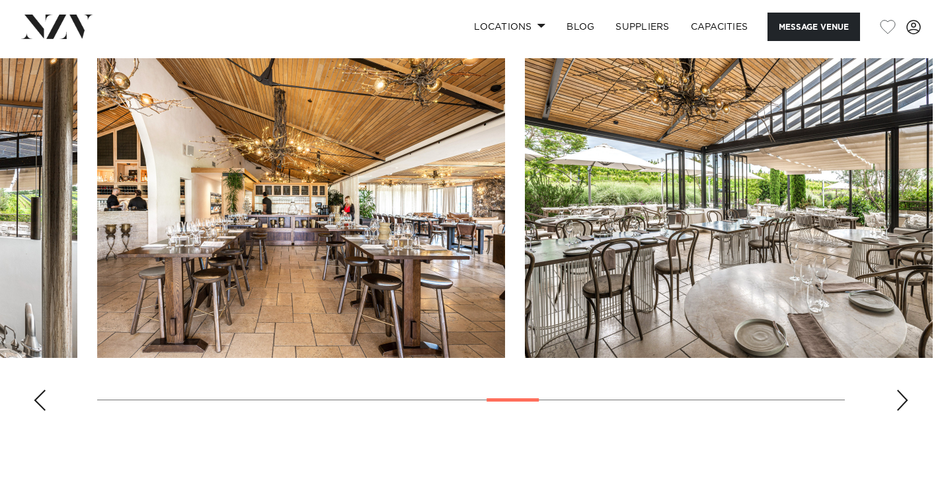
click at [906, 389] on div "Next slide" at bounding box center [902, 399] width 13 height 21
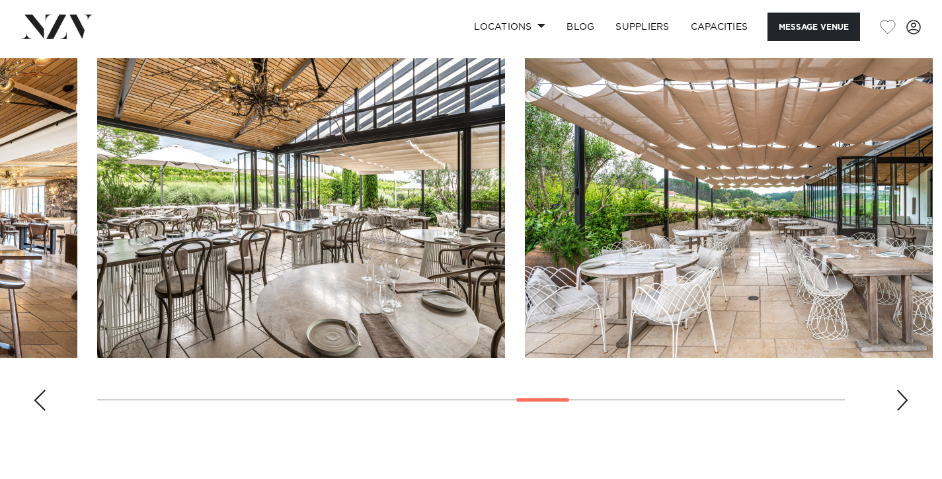
click at [907, 389] on div "Next slide" at bounding box center [902, 399] width 13 height 21
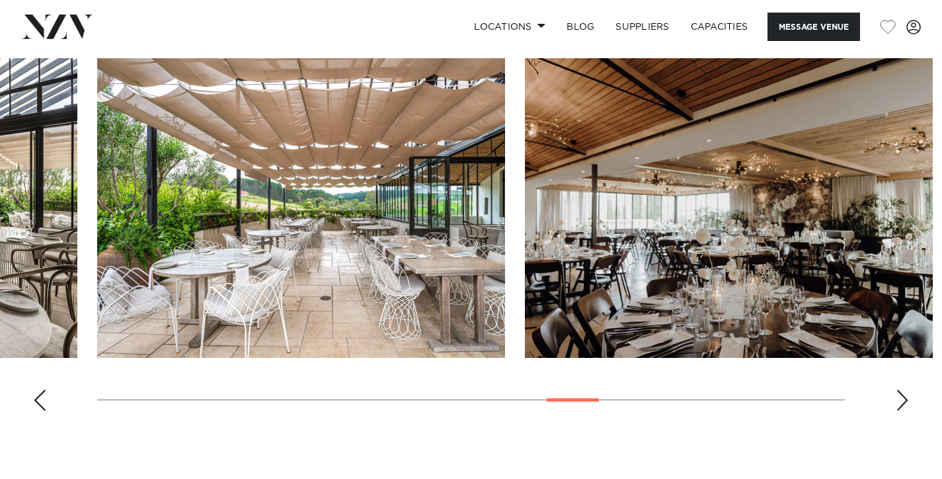
click at [907, 389] on div "Next slide" at bounding box center [902, 399] width 13 height 21
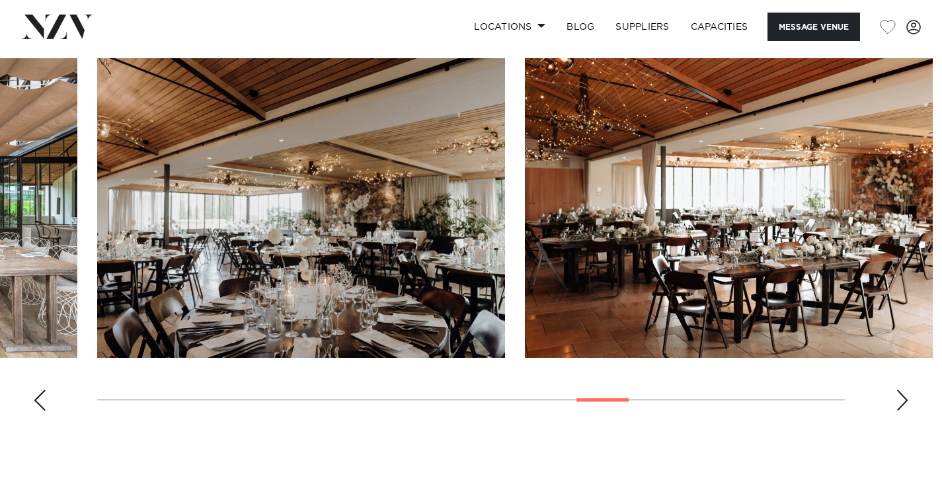
click at [907, 389] on div "Next slide" at bounding box center [902, 399] width 13 height 21
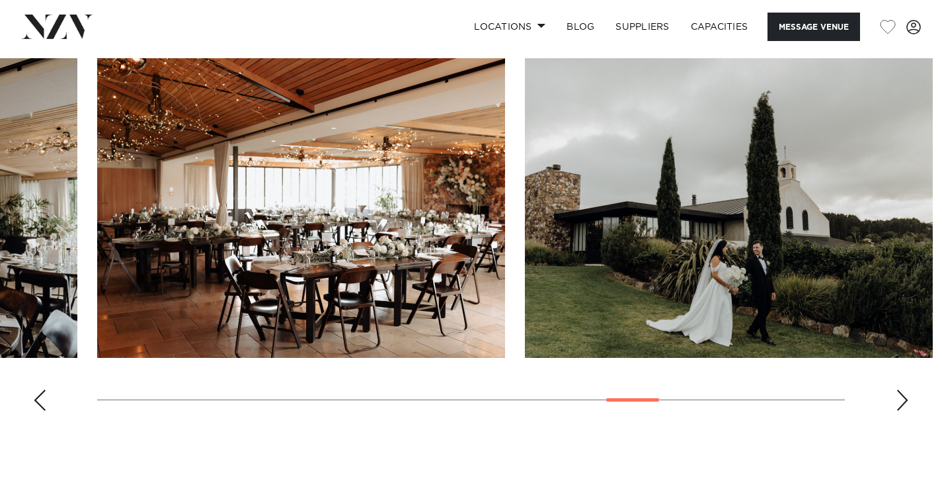
click at [907, 389] on div "Next slide" at bounding box center [902, 399] width 13 height 21
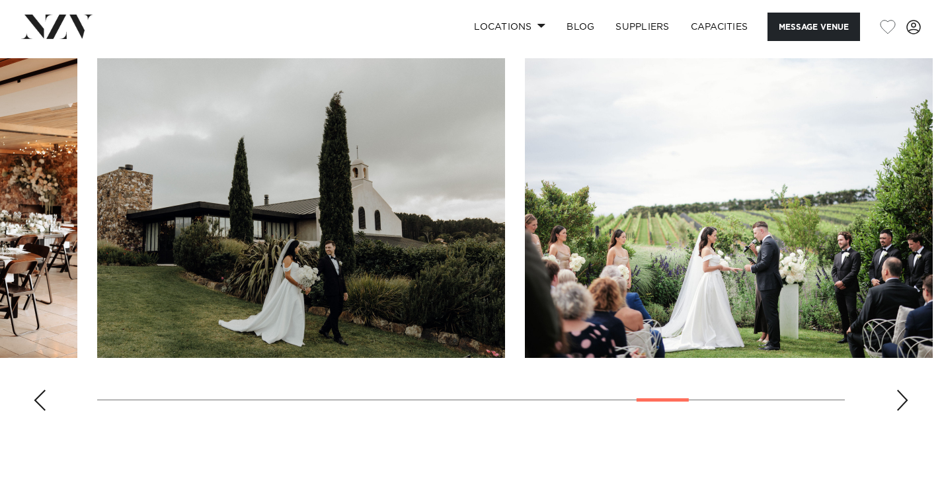
click at [909, 389] on div "Next slide" at bounding box center [902, 399] width 13 height 21
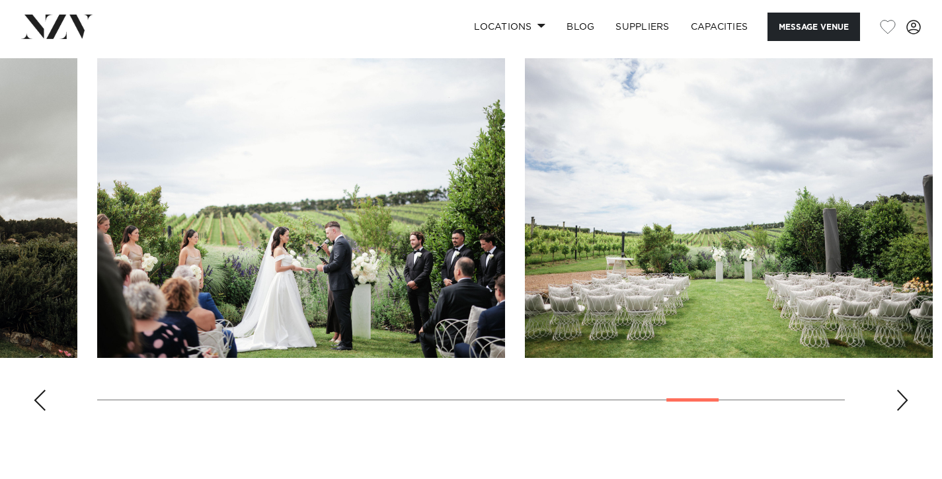
click at [910, 378] on swiper-container at bounding box center [471, 239] width 942 height 363
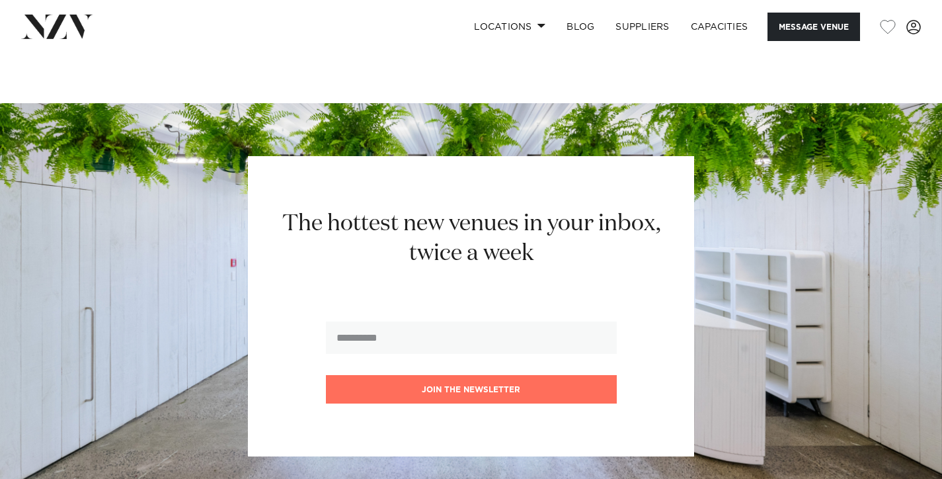
scroll to position [1847, 0]
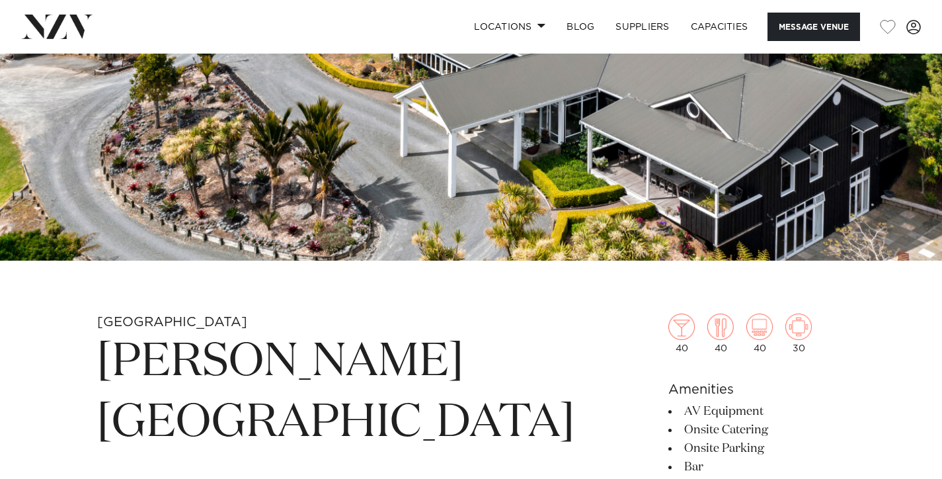
scroll to position [231, 0]
